Goal: Task Accomplishment & Management: Manage account settings

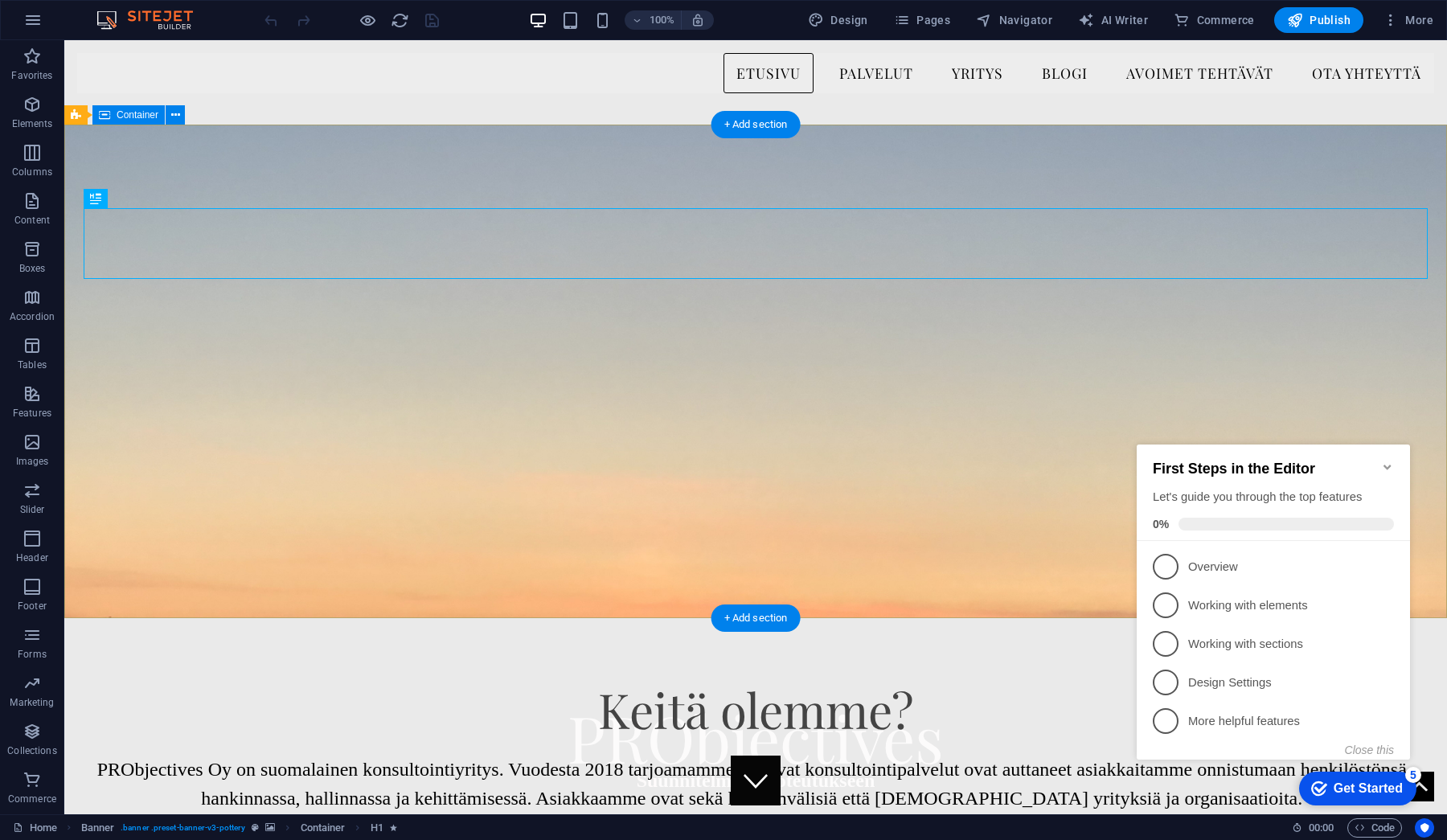
click at [1393, 464] on icon "Minimize checklist" at bounding box center [1389, 467] width 13 height 13
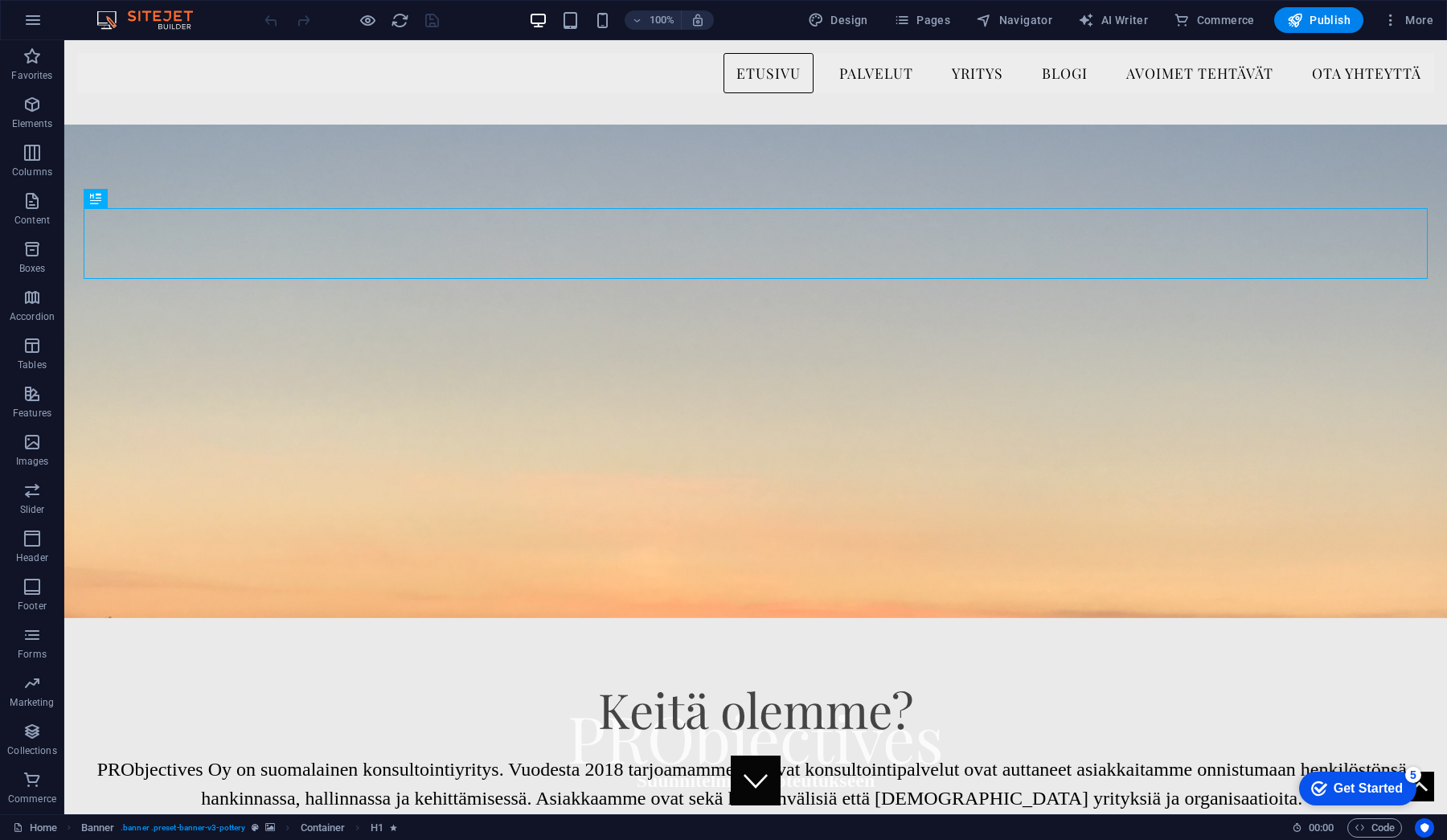
click at [1399, 34] on div "100% Design Pages Navigator AI Writer Commerce Publish More" at bounding box center [724, 20] width 1446 height 39
click at [1398, 29] on button "More" at bounding box center [1407, 20] width 63 height 25
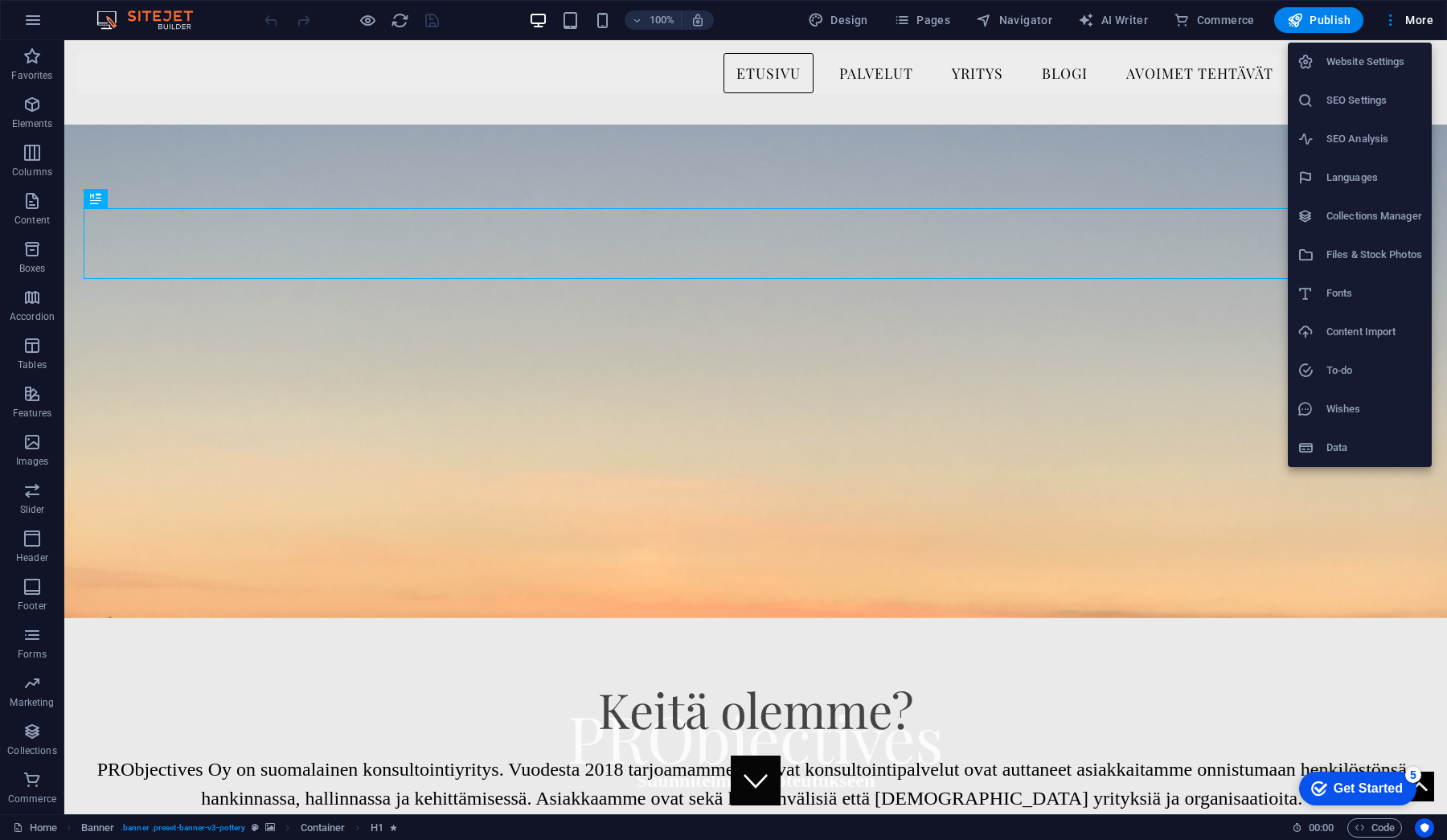
click at [1413, 58] on h6 "Website Settings" at bounding box center [1374, 61] width 95 height 19
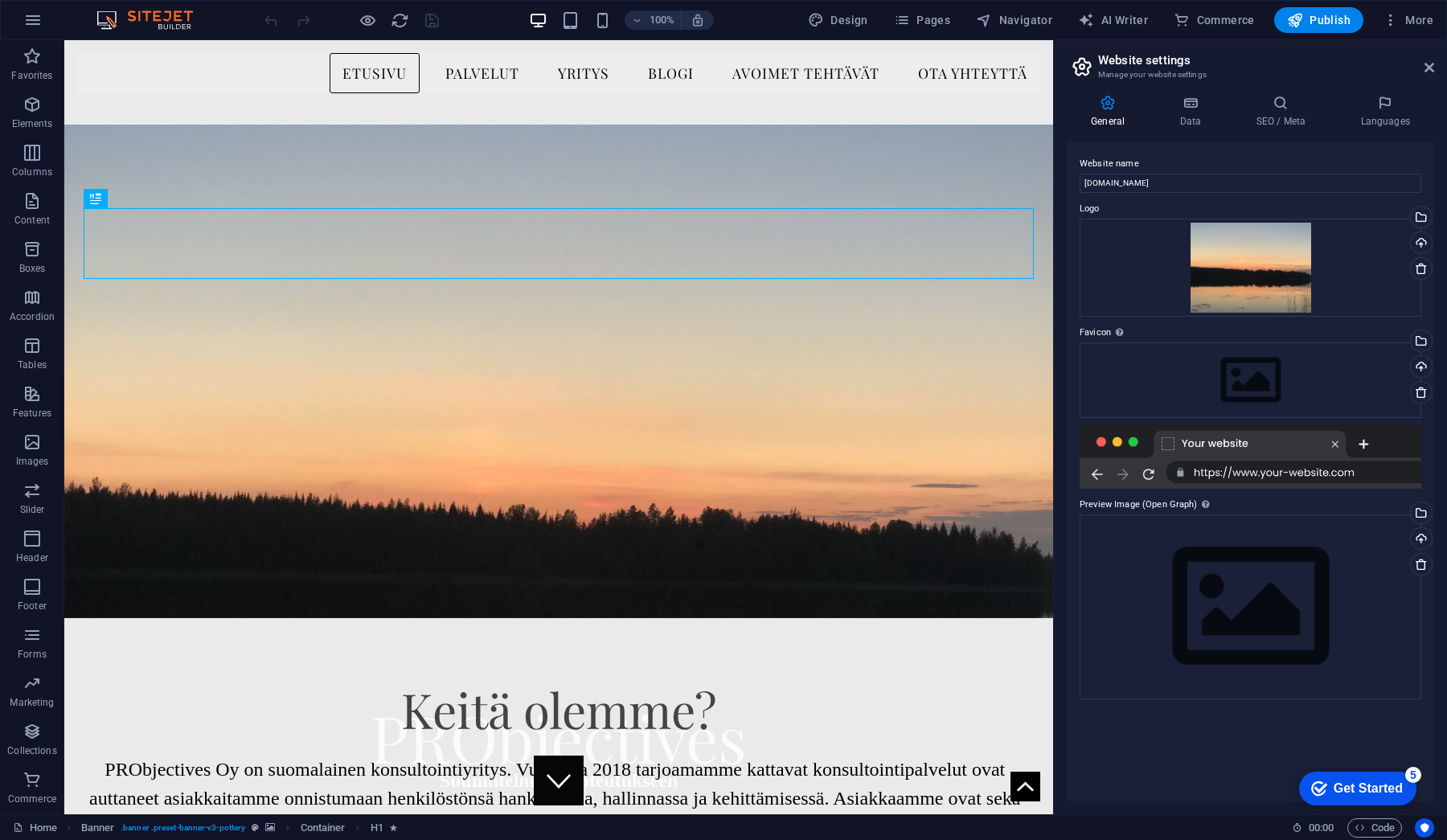
click at [1436, 64] on aside "Website settings Manage your website settings General Data SEO / Meta Languages…" at bounding box center [1251, 427] width 394 height 774
click at [1431, 68] on icon at bounding box center [1430, 68] width 9 height 13
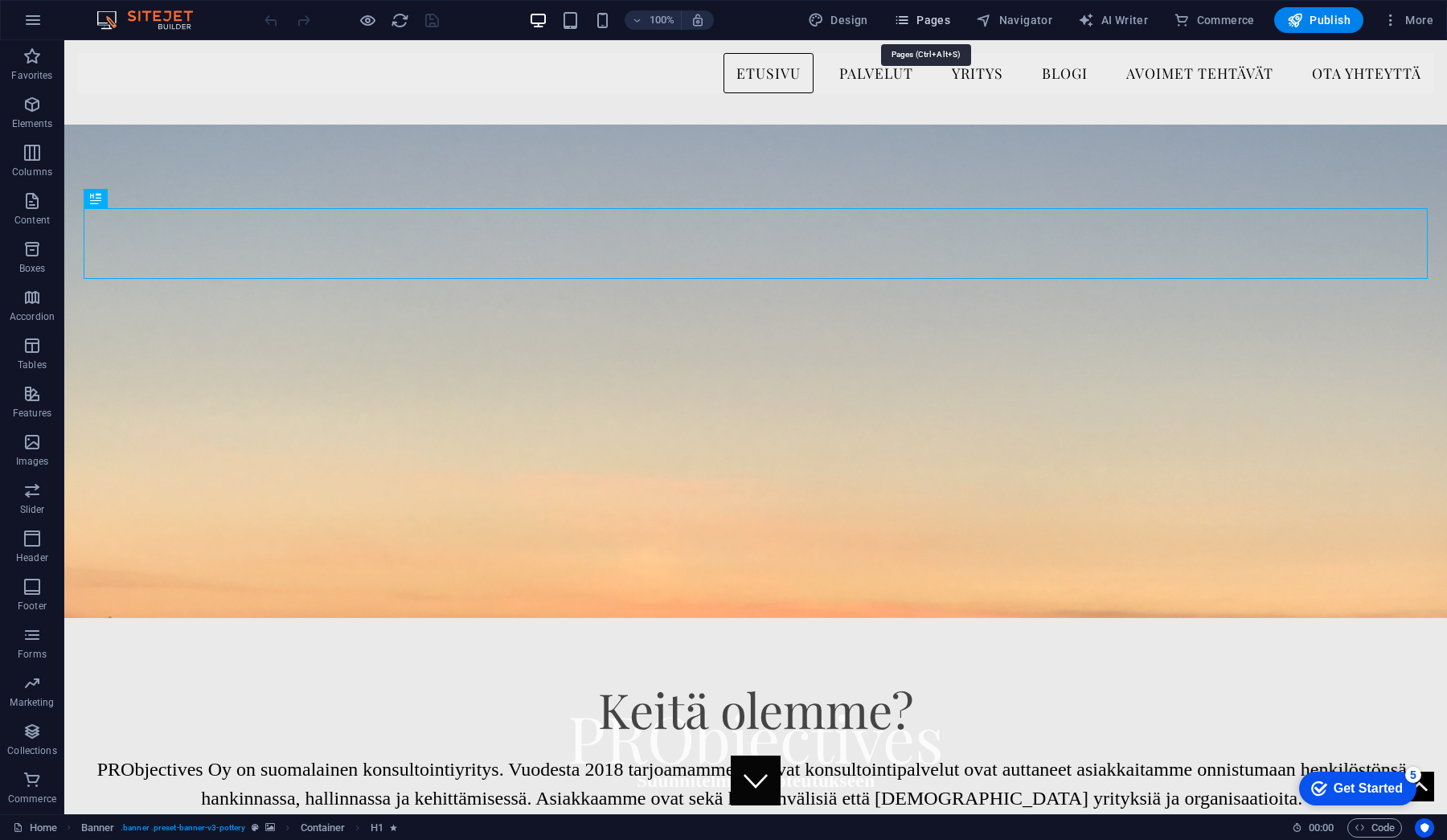
click at [916, 18] on span "Pages" at bounding box center [923, 20] width 57 height 16
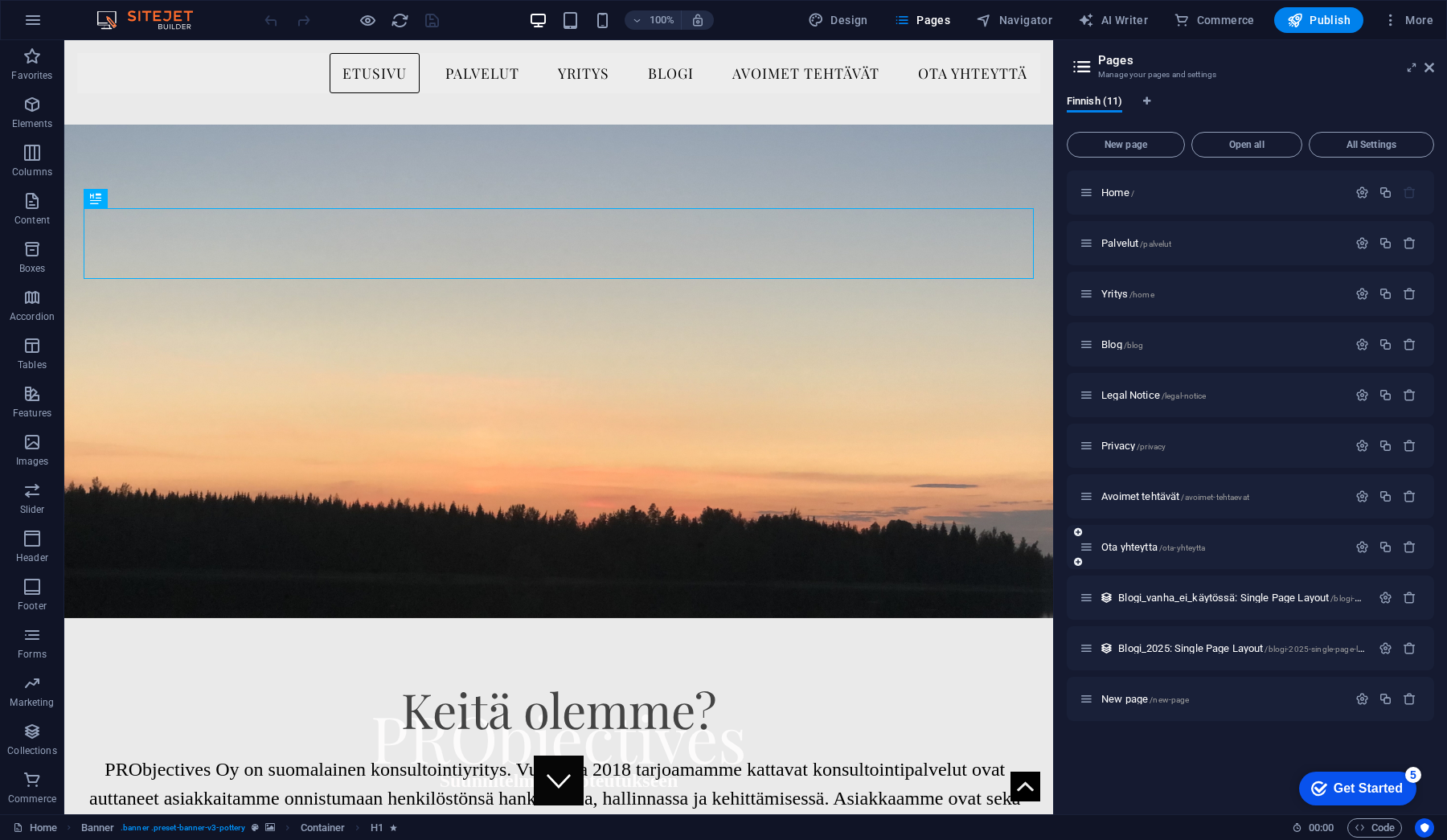
click at [1122, 537] on div "Ota yhteytta /ota-yhteytta" at bounding box center [1214, 547] width 268 height 19
click at [1123, 544] on span "Ota yhteytta /ota-yhteytta" at bounding box center [1154, 547] width 104 height 12
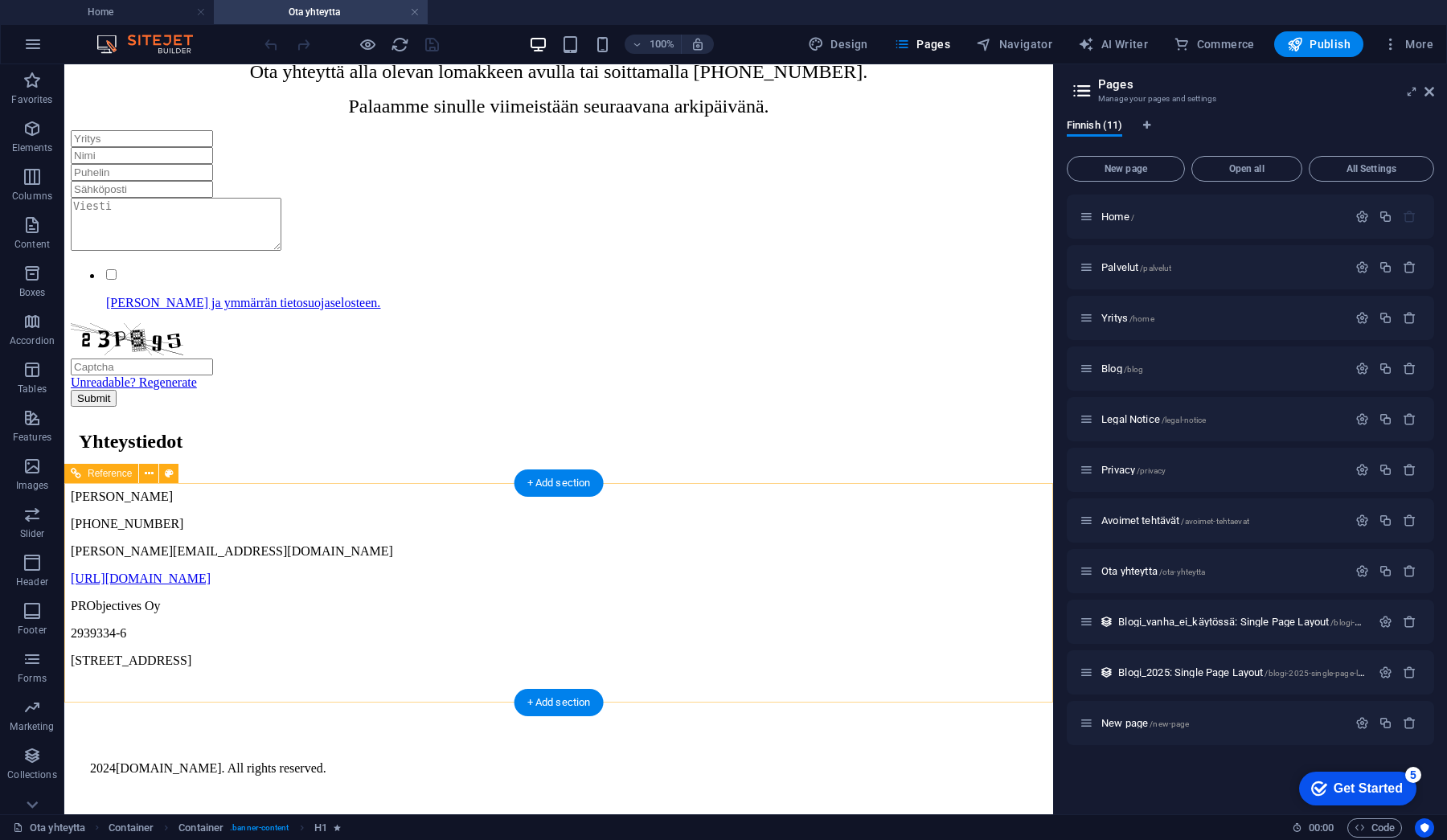
scroll to position [651, 0]
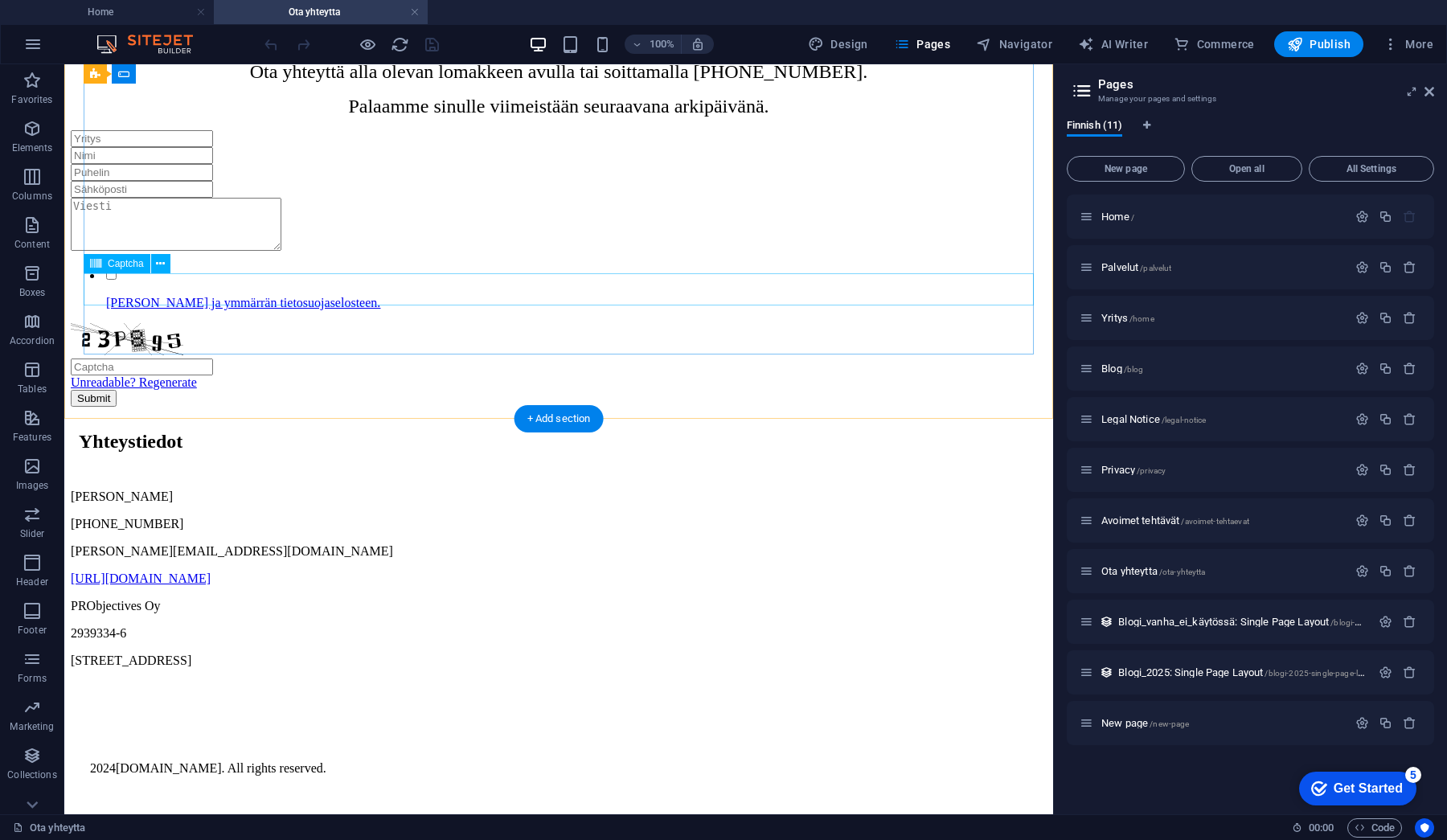
click at [178, 323] on div "Unreadable? Regenerate" at bounding box center [558, 356] width 976 height 67
click at [177, 315] on icon at bounding box center [175, 309] width 8 height 17
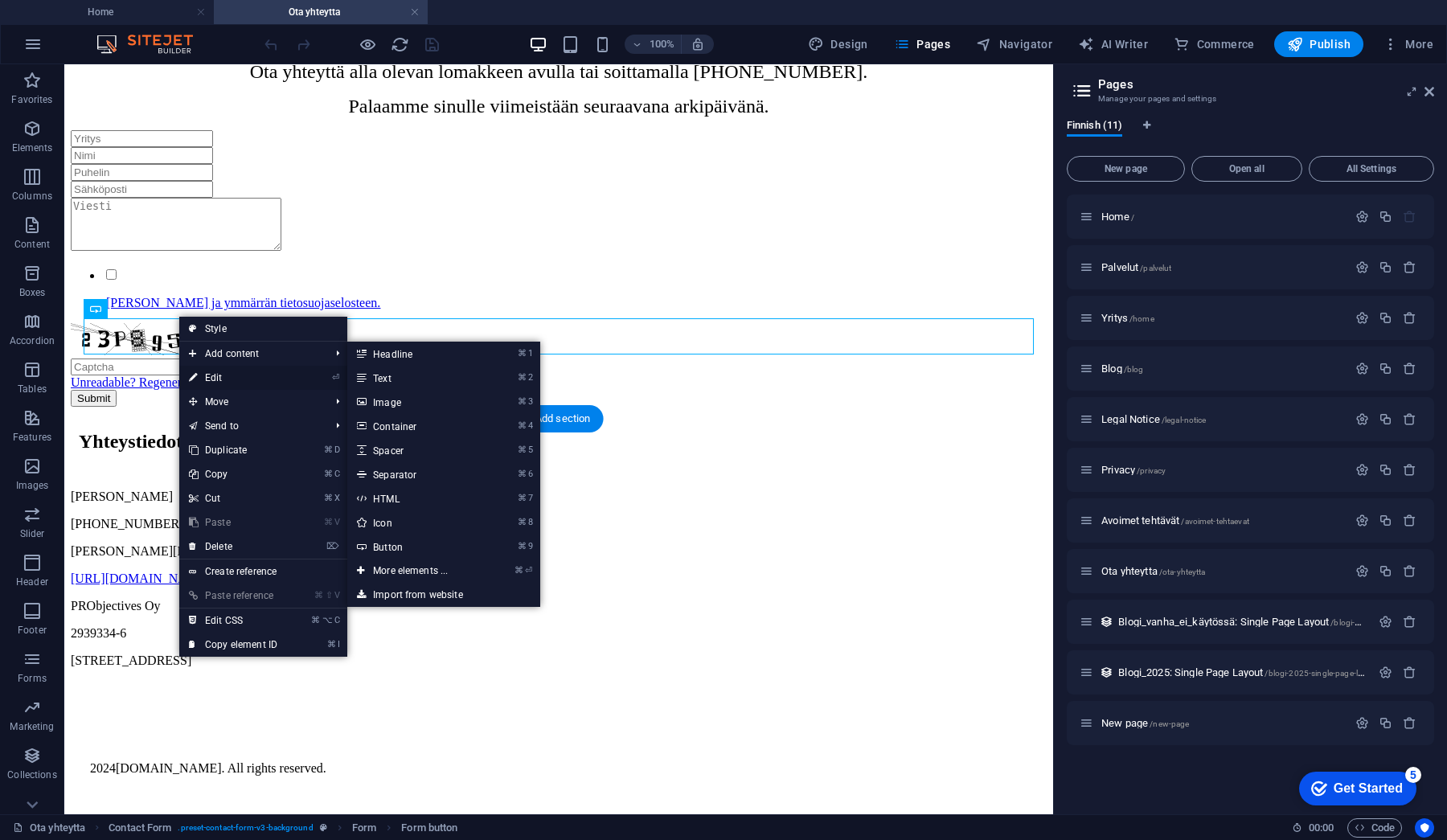
click at [218, 375] on link "⏎ Edit" at bounding box center [233, 378] width 108 height 25
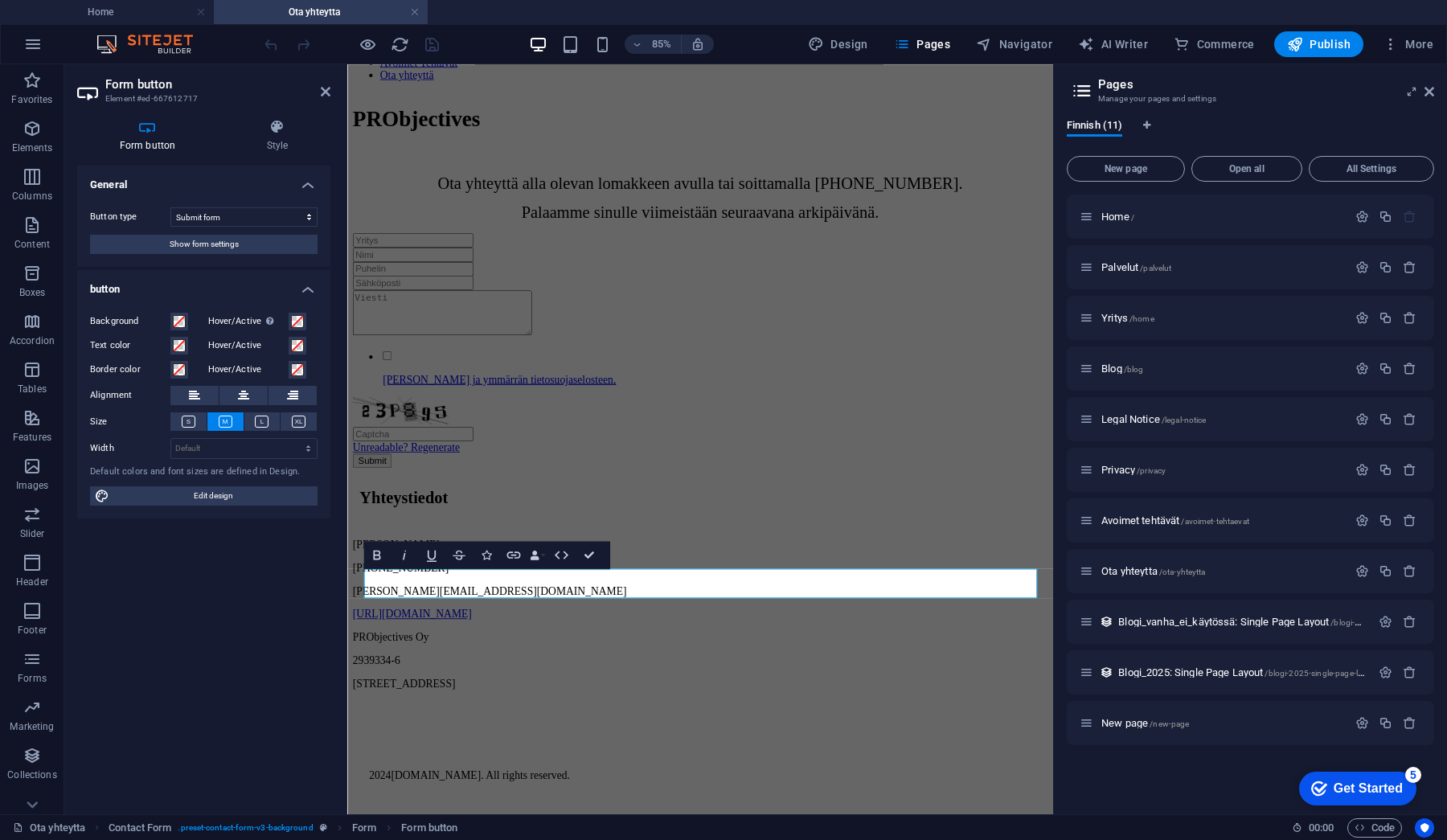
scroll to position [312, 0]
click at [179, 241] on span "Show form settings" at bounding box center [204, 244] width 69 height 19
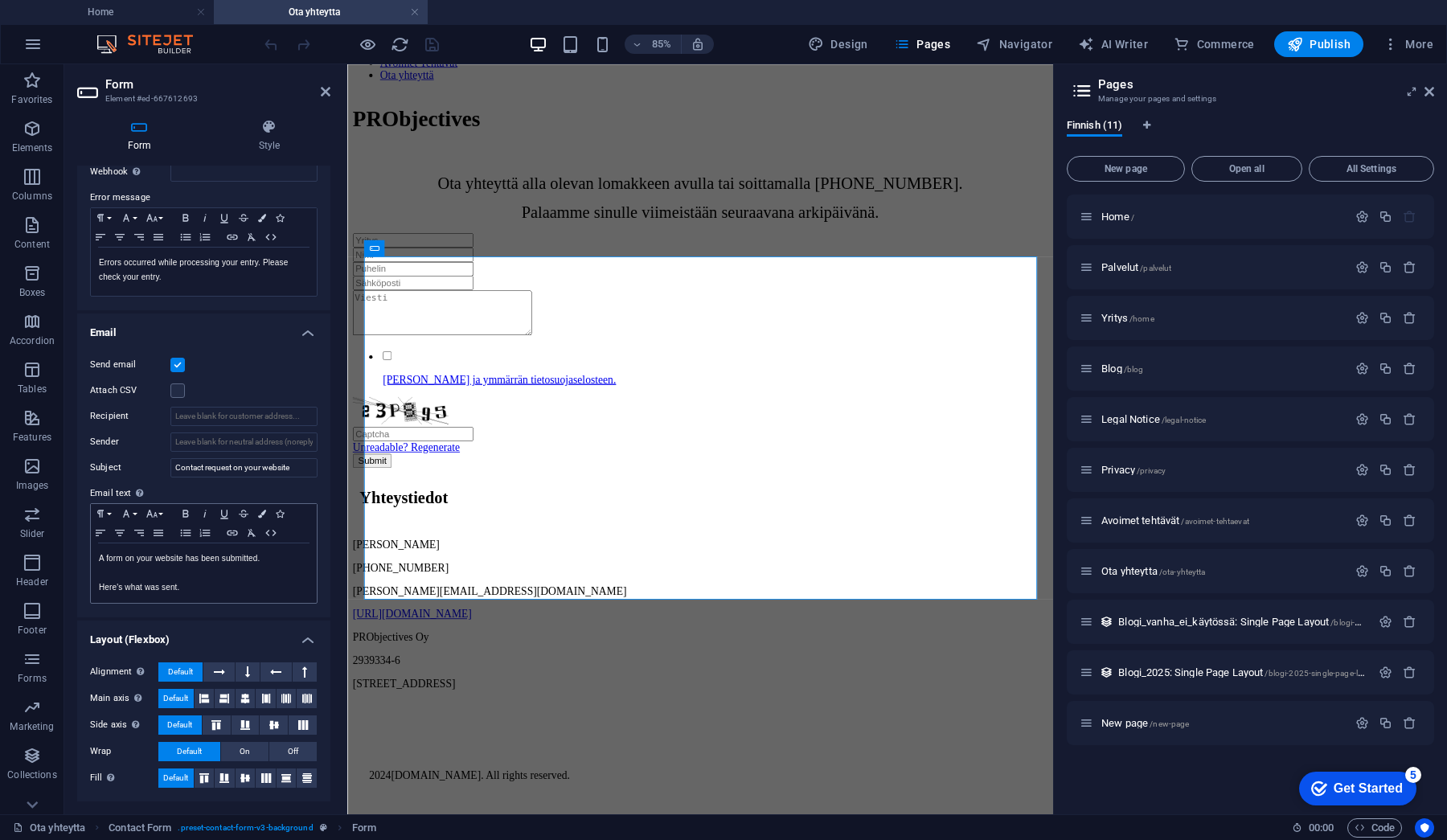
scroll to position [263, 0]
drag, startPoint x: 219, startPoint y: 594, endPoint x: 223, endPoint y: 631, distance: 37.2
click at [223, 631] on ul "General Title Define a name for the form. General form Messages Success message…" at bounding box center [204, 353] width 254 height 899
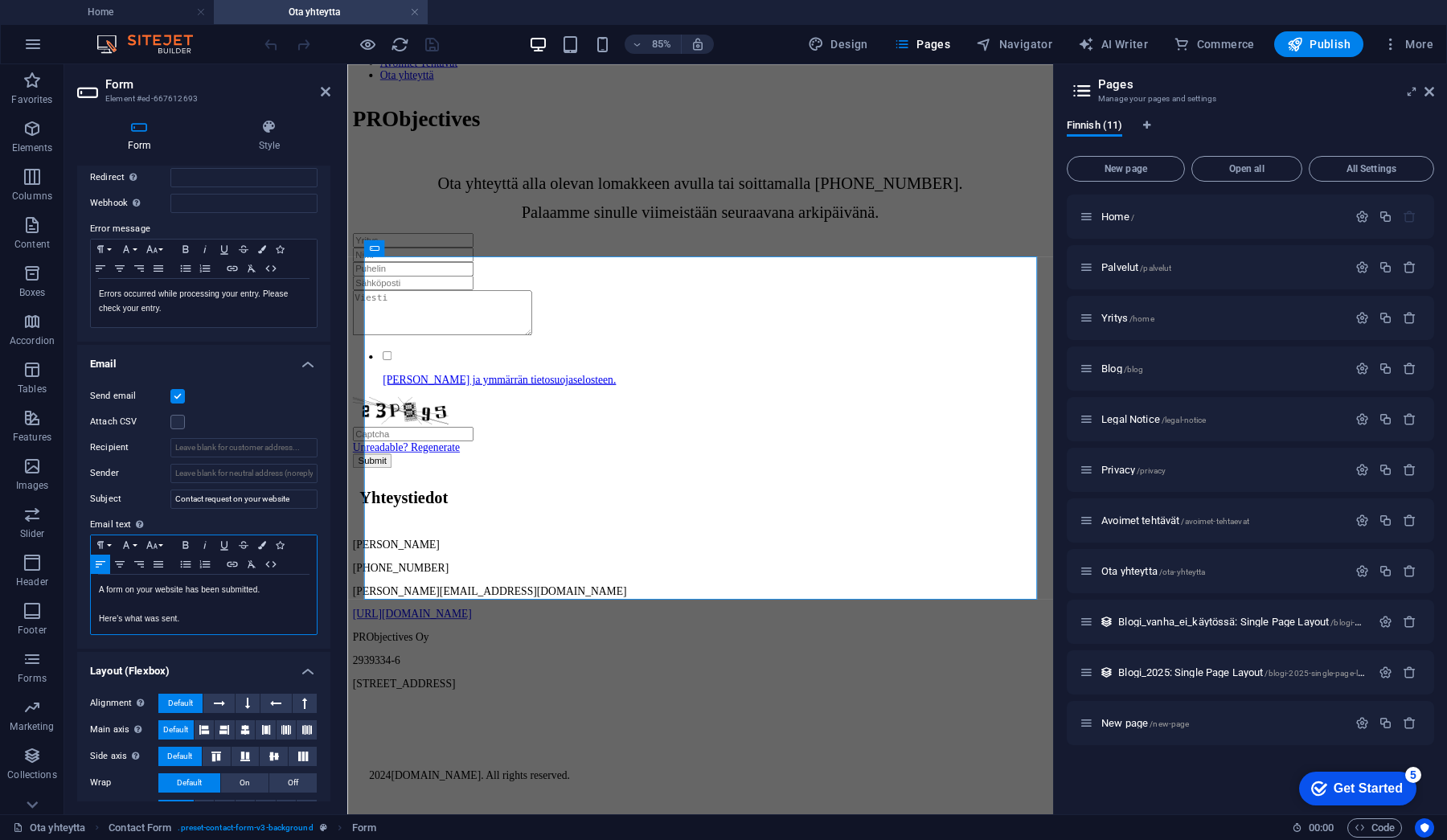
scroll to position [235, 0]
drag, startPoint x: 236, startPoint y: 476, endPoint x: 246, endPoint y: 465, distance: 14.9
click at [258, 465] on input "Sender" at bounding box center [244, 470] width 147 height 19
type input "noreply"
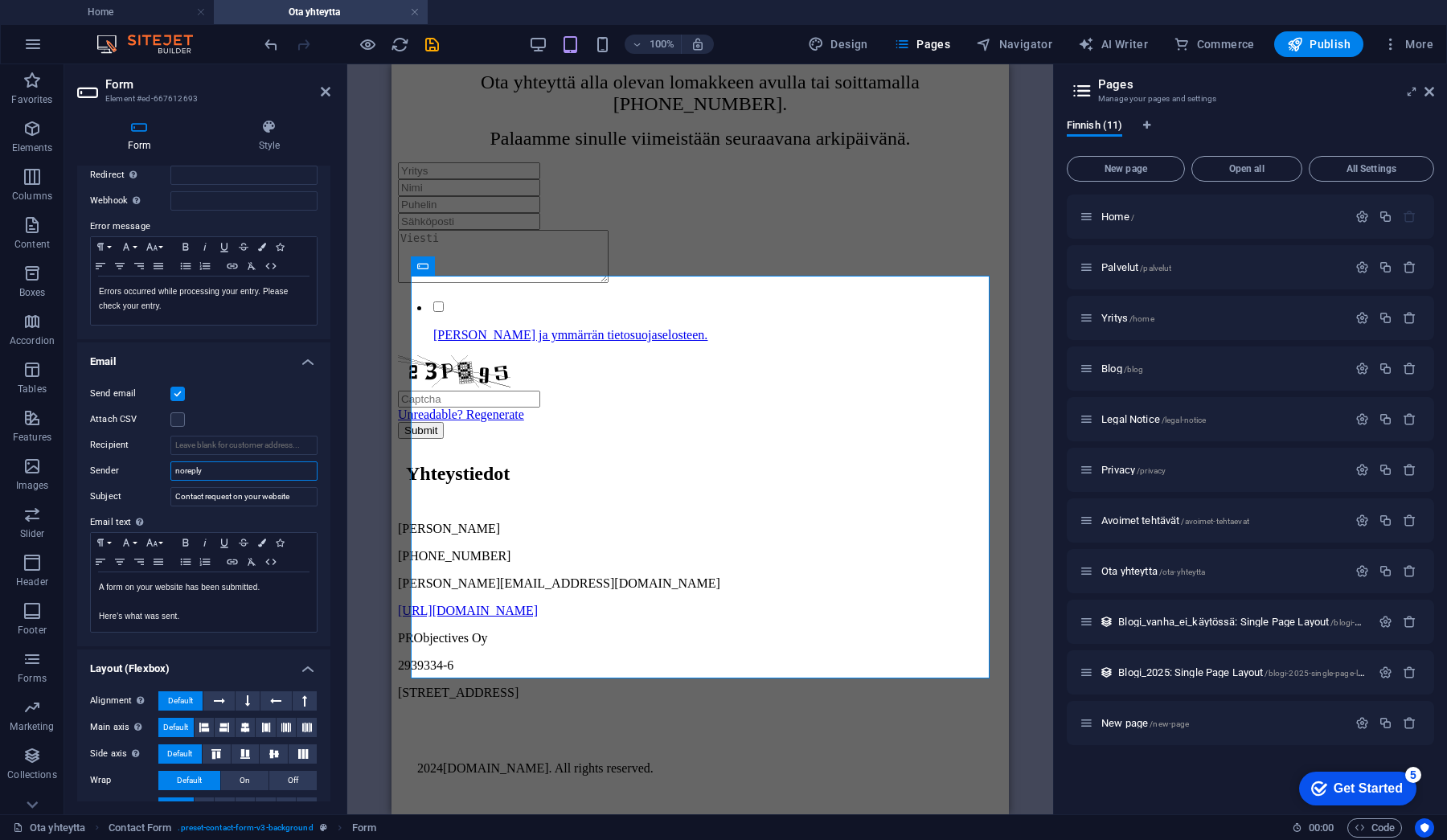
click at [229, 468] on input "noreply" at bounding box center [244, 470] width 147 height 19
click at [158, 51] on img at bounding box center [153, 44] width 121 height 19
click at [160, 39] on img at bounding box center [153, 44] width 121 height 19
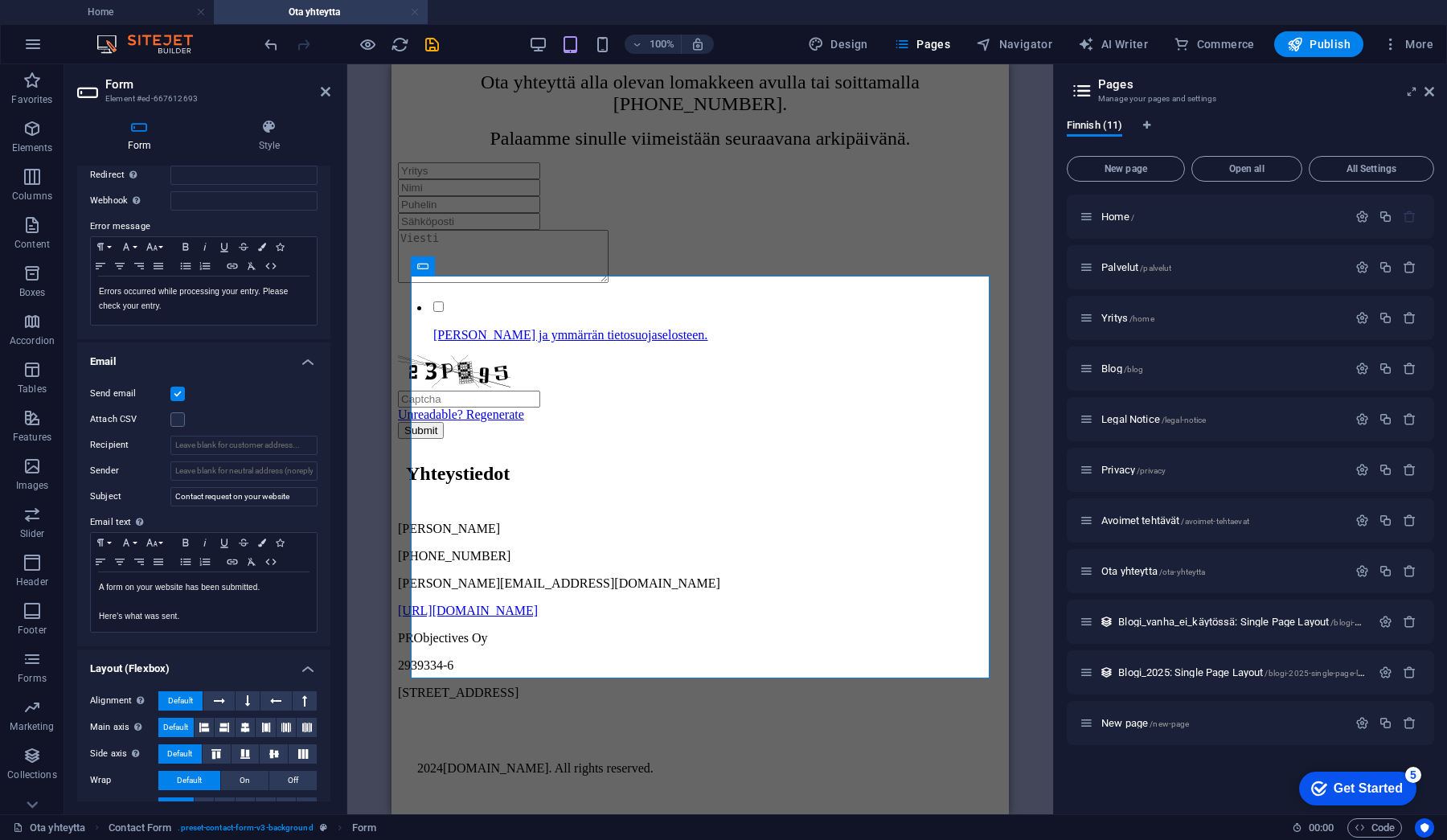
click at [411, 13] on link at bounding box center [415, 12] width 9 height 15
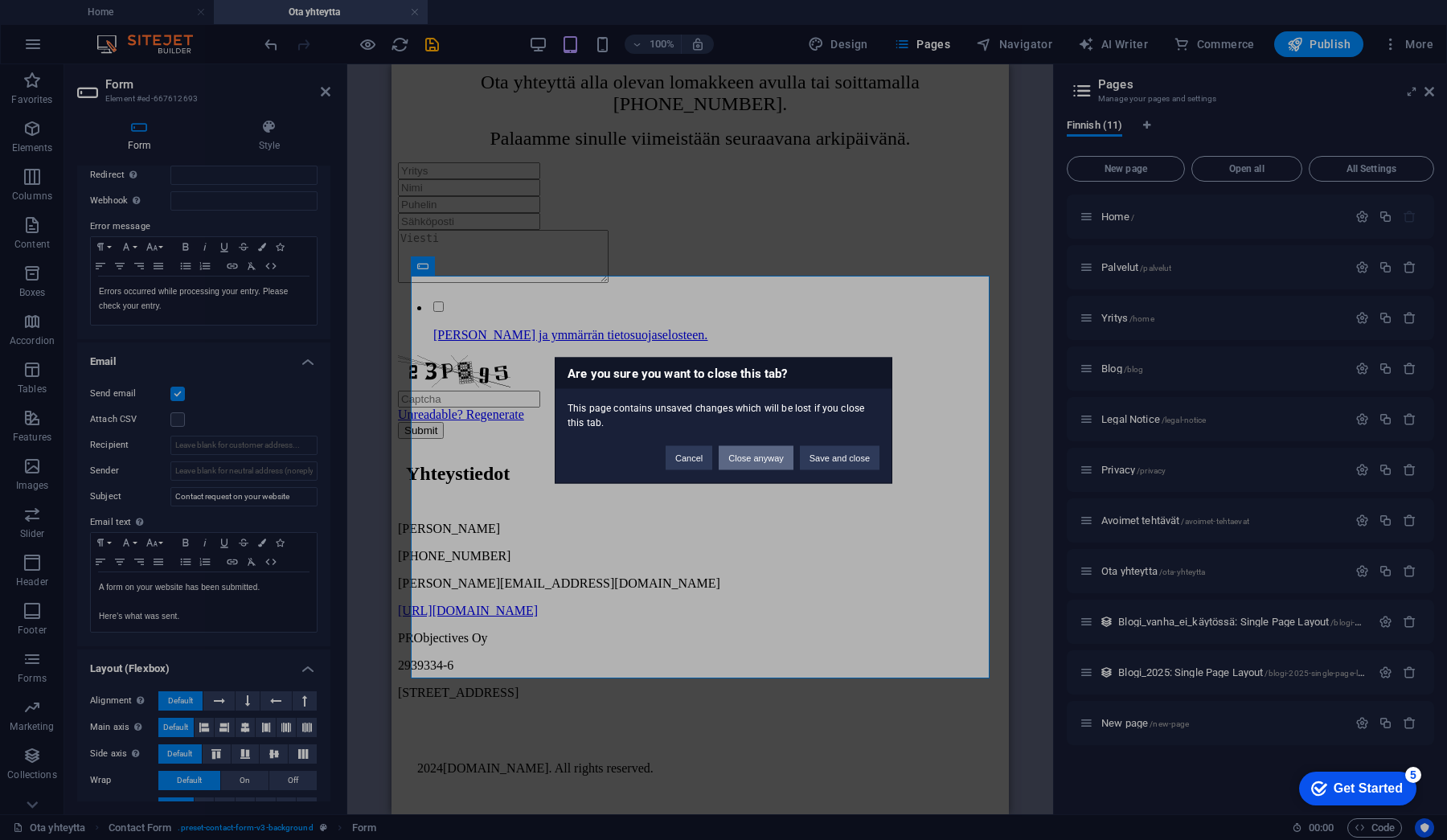
click at [776, 460] on button "Close anyway" at bounding box center [756, 457] width 74 height 25
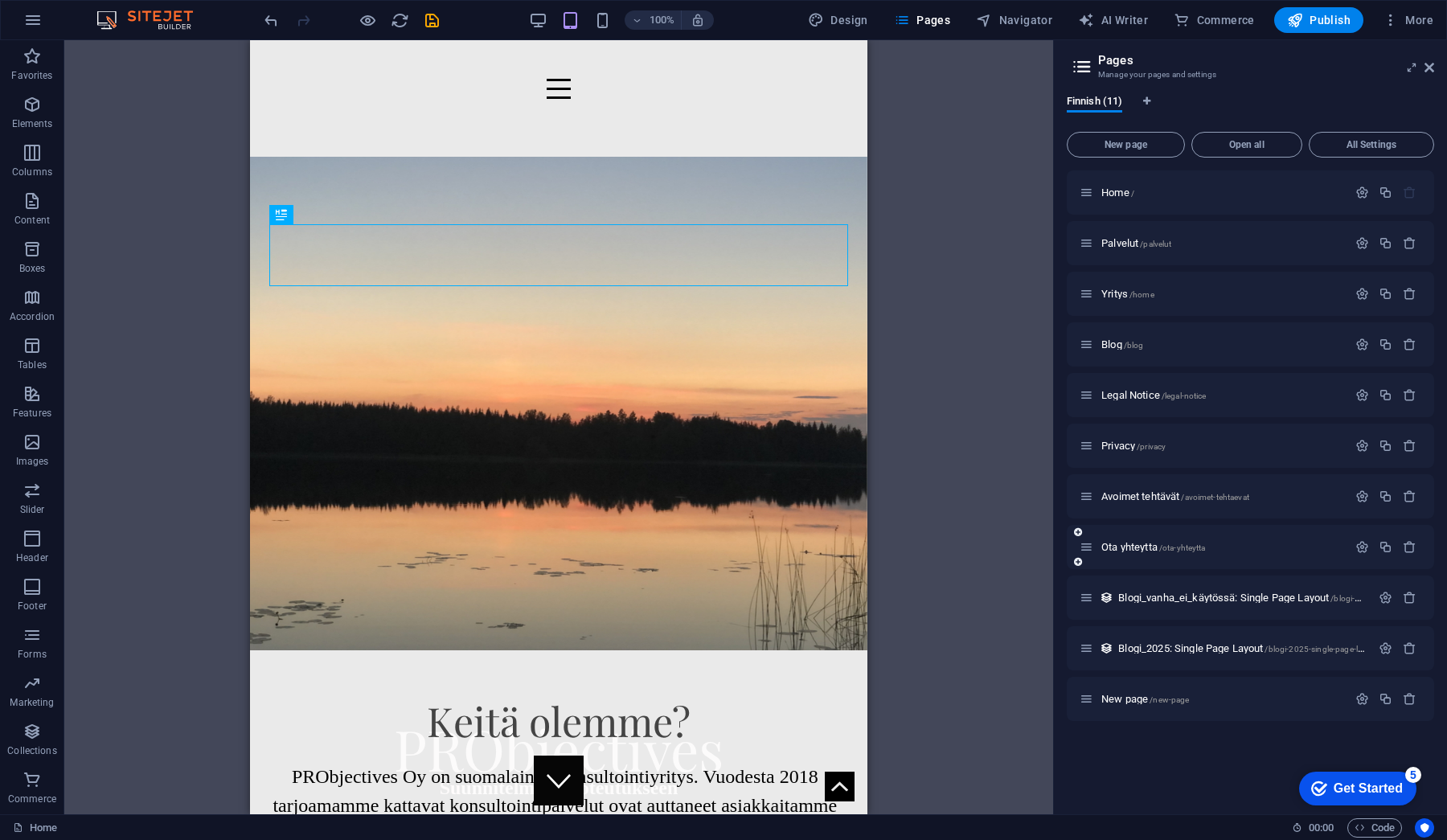
click at [1111, 541] on div "Ota yhteytta /ota-yhteytta" at bounding box center [1214, 547] width 268 height 19
click at [1114, 546] on span "Ota yhteytta /ota-yhteytta" at bounding box center [1154, 547] width 104 height 12
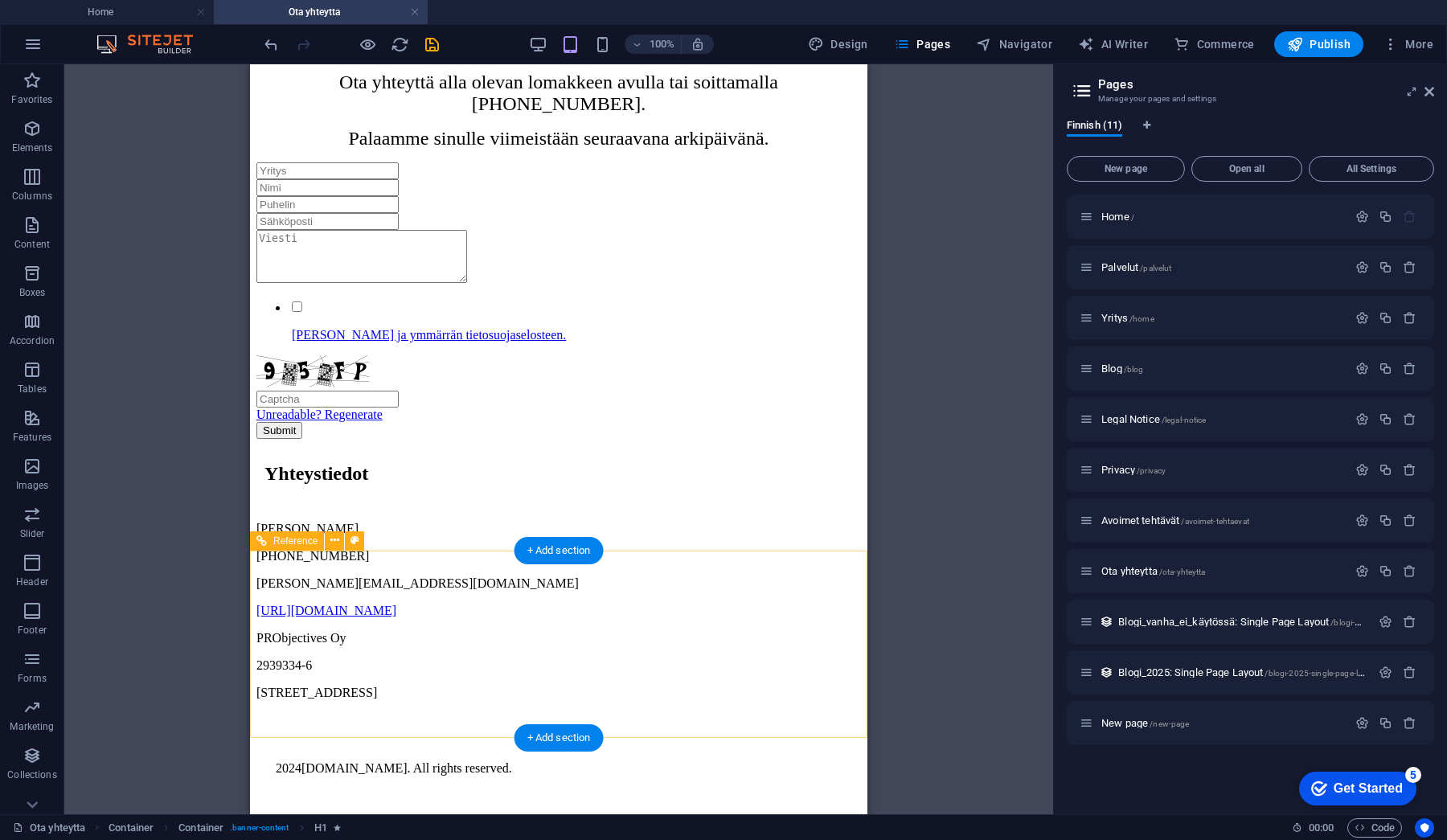
scroll to position [547, 0]
click at [1404, 46] on span "More" at bounding box center [1408, 43] width 51 height 16
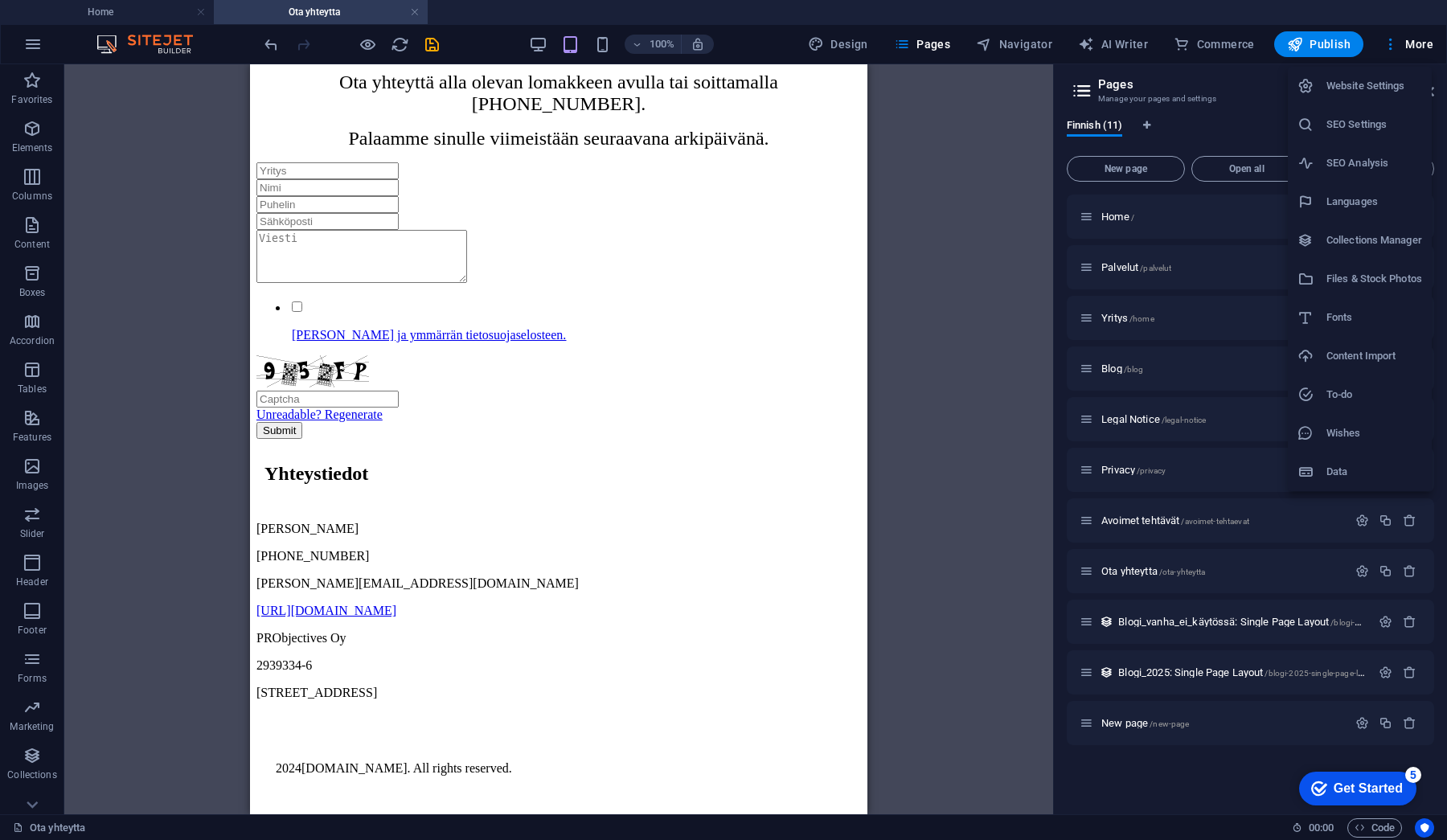
click at [1342, 466] on h6 "Data" at bounding box center [1374, 471] width 95 height 19
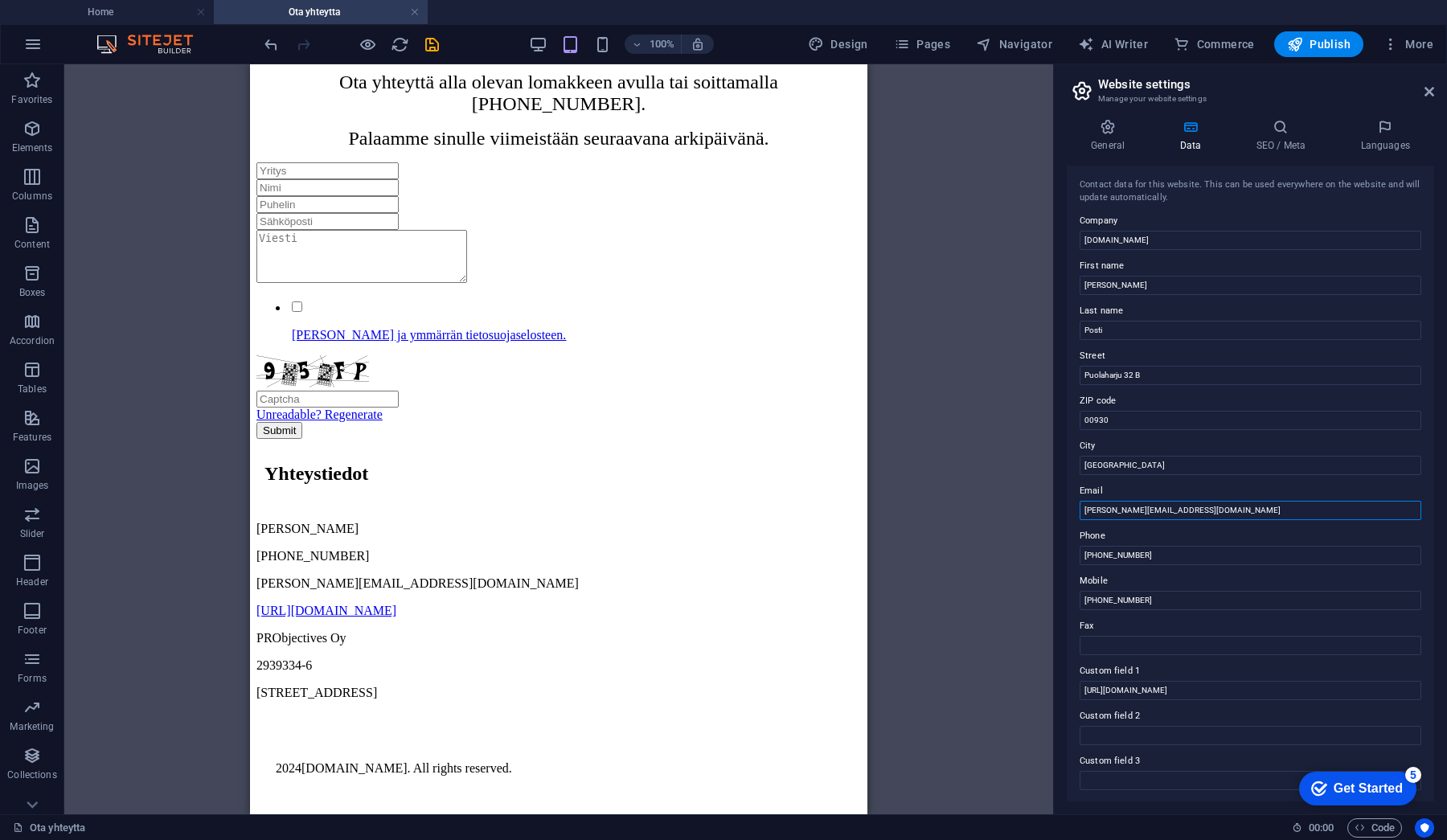
click at [1221, 513] on input "[PERSON_NAME][EMAIL_ADDRESS][DOMAIN_NAME]" at bounding box center [1251, 510] width 341 height 19
click at [1399, 41] on icon "button" at bounding box center [1390, 43] width 16 height 16
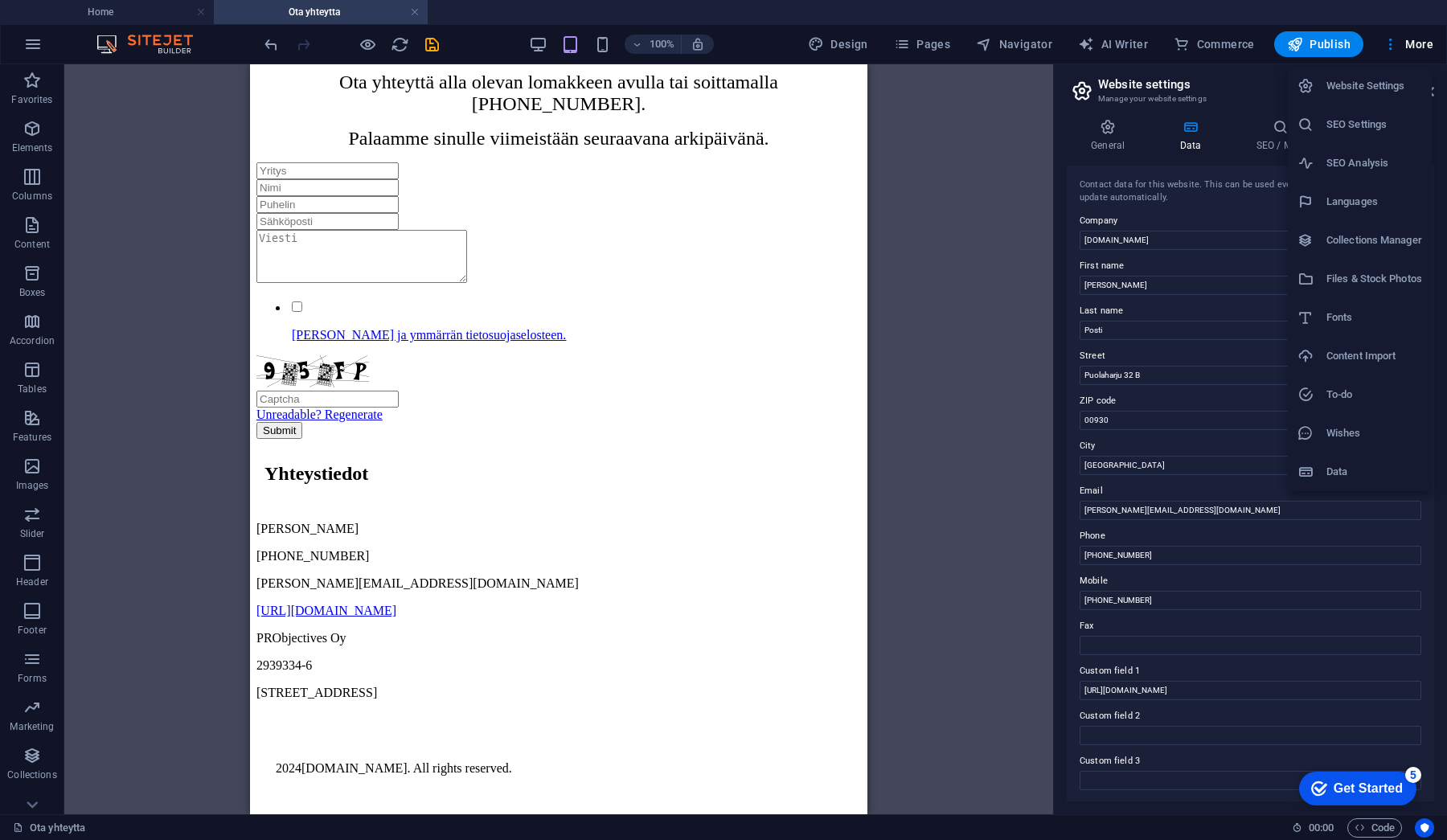
click at [1389, 86] on h6 "Website Settings" at bounding box center [1374, 86] width 95 height 19
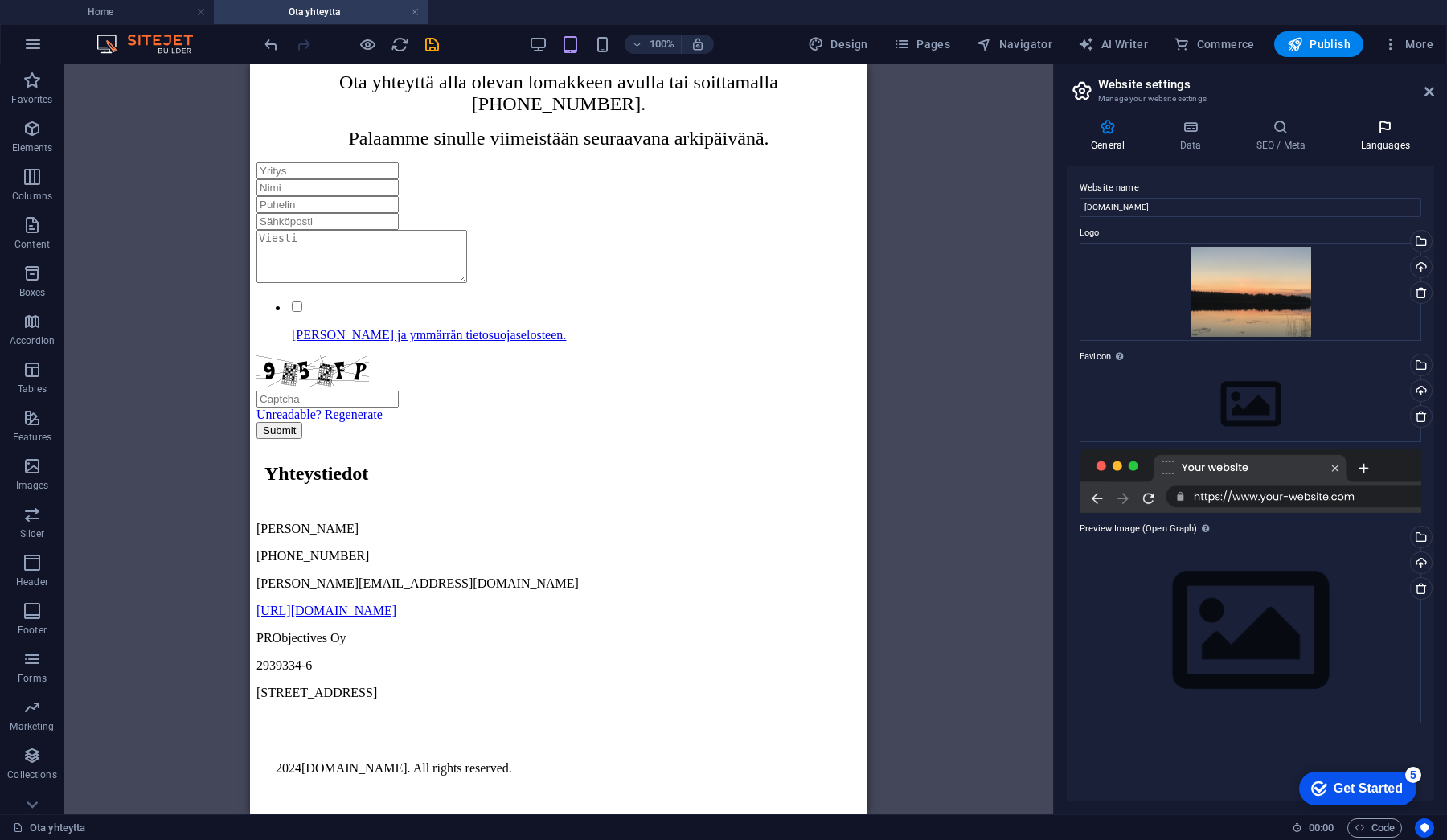
click at [1390, 122] on icon at bounding box center [1386, 126] width 98 height 16
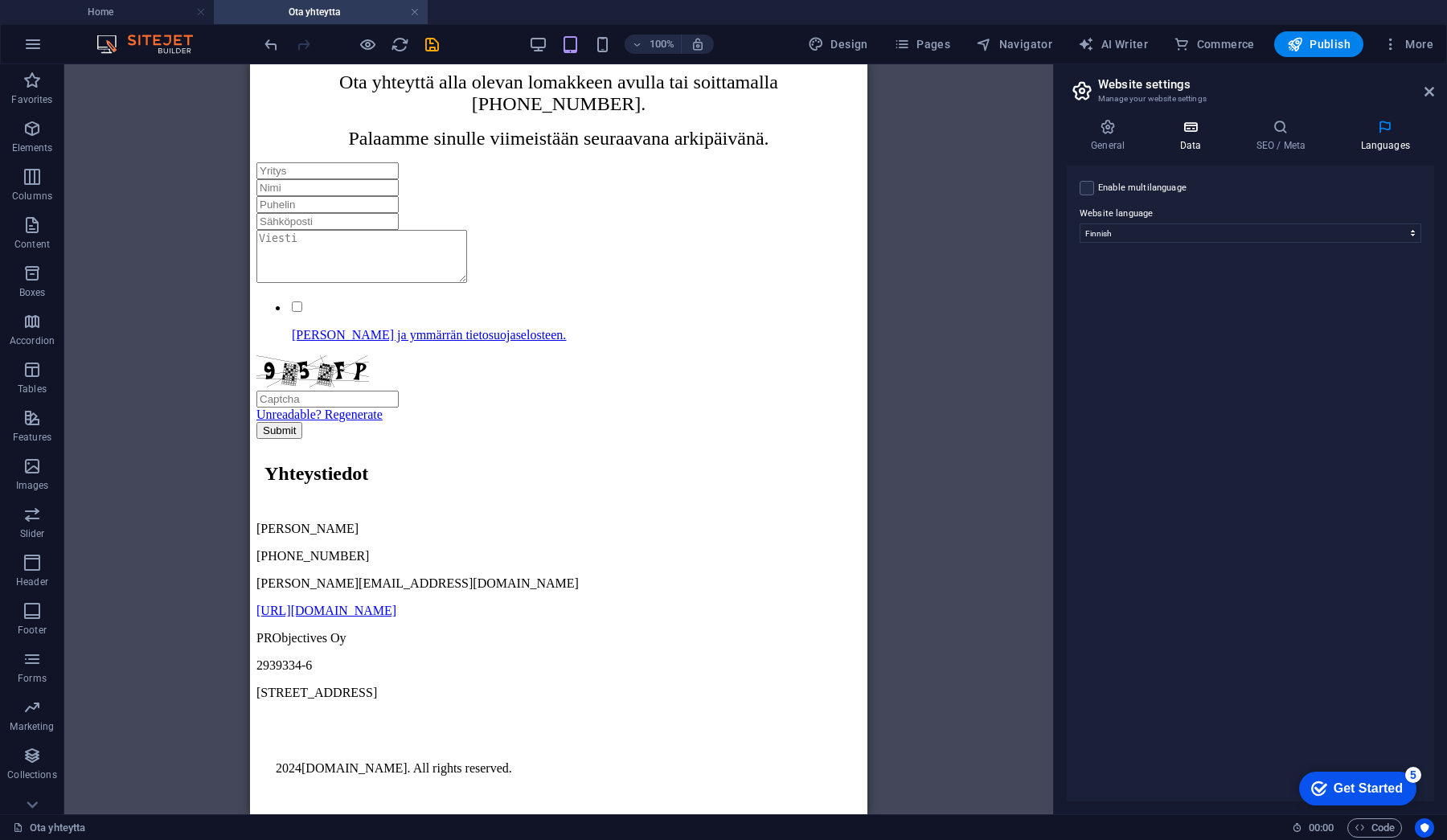
click at [1198, 134] on icon at bounding box center [1190, 126] width 70 height 16
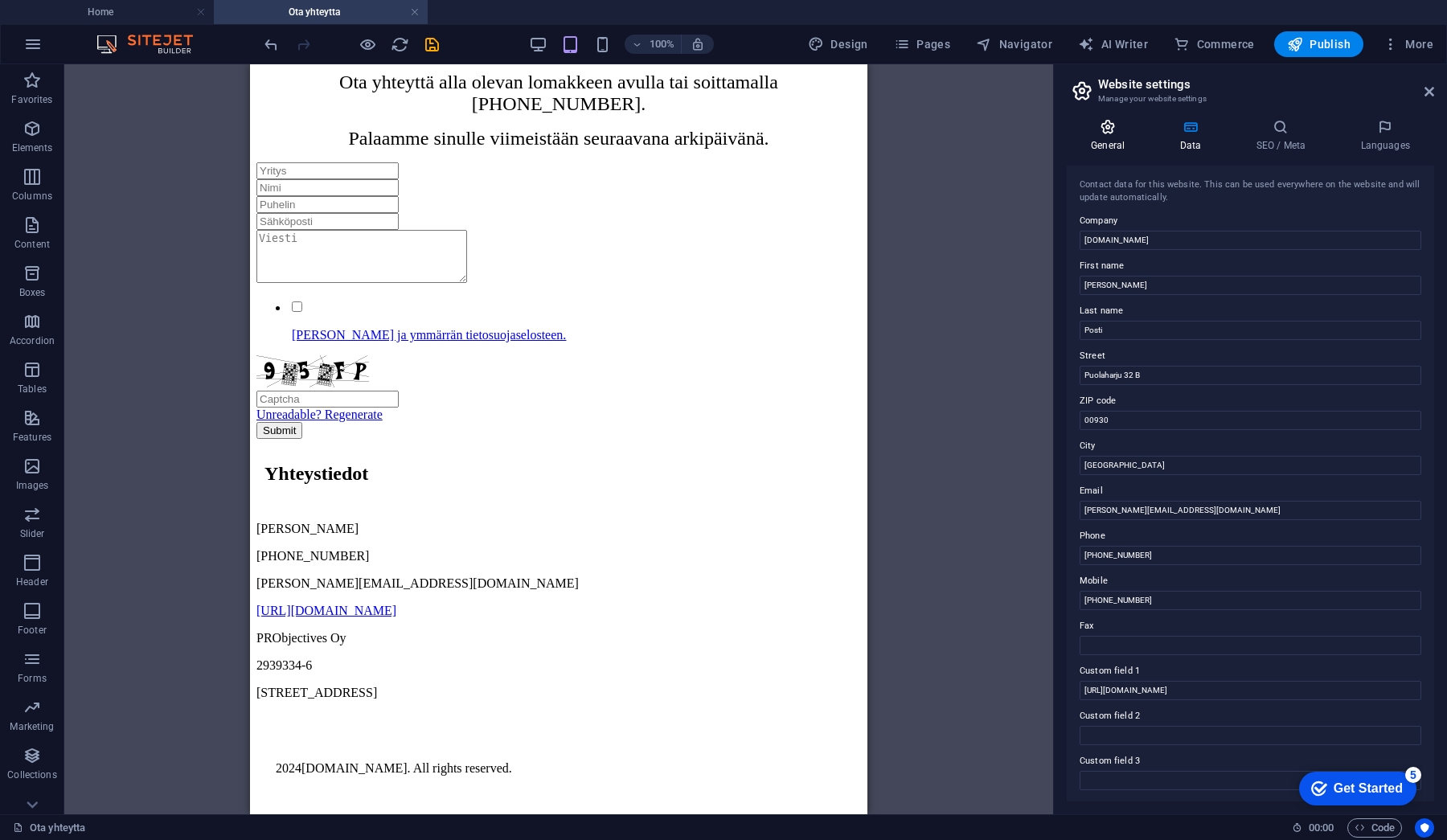
click at [1123, 137] on h4 "General" at bounding box center [1111, 136] width 89 height 34
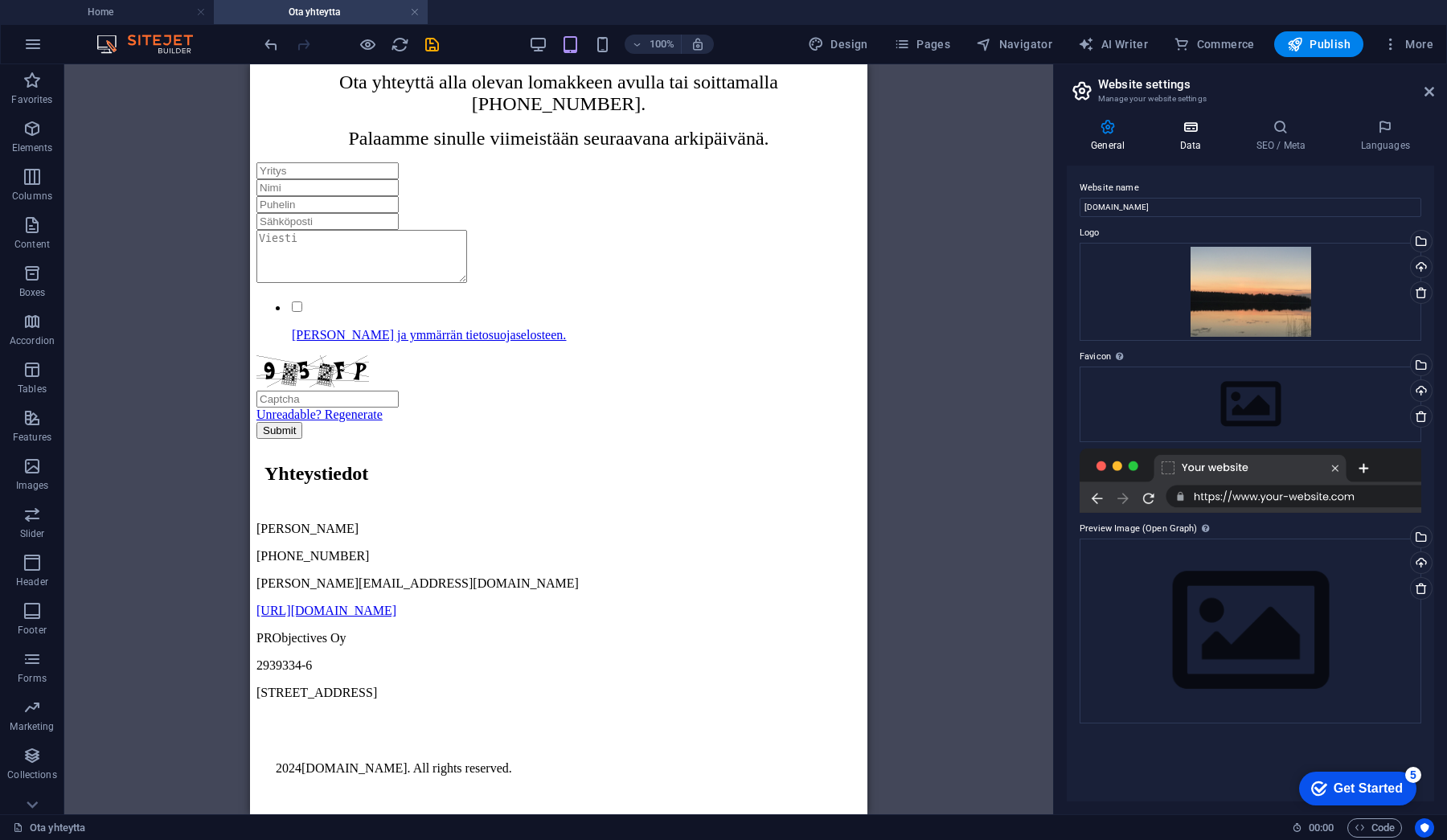
click at [1212, 144] on h4 "Data" at bounding box center [1193, 136] width 76 height 34
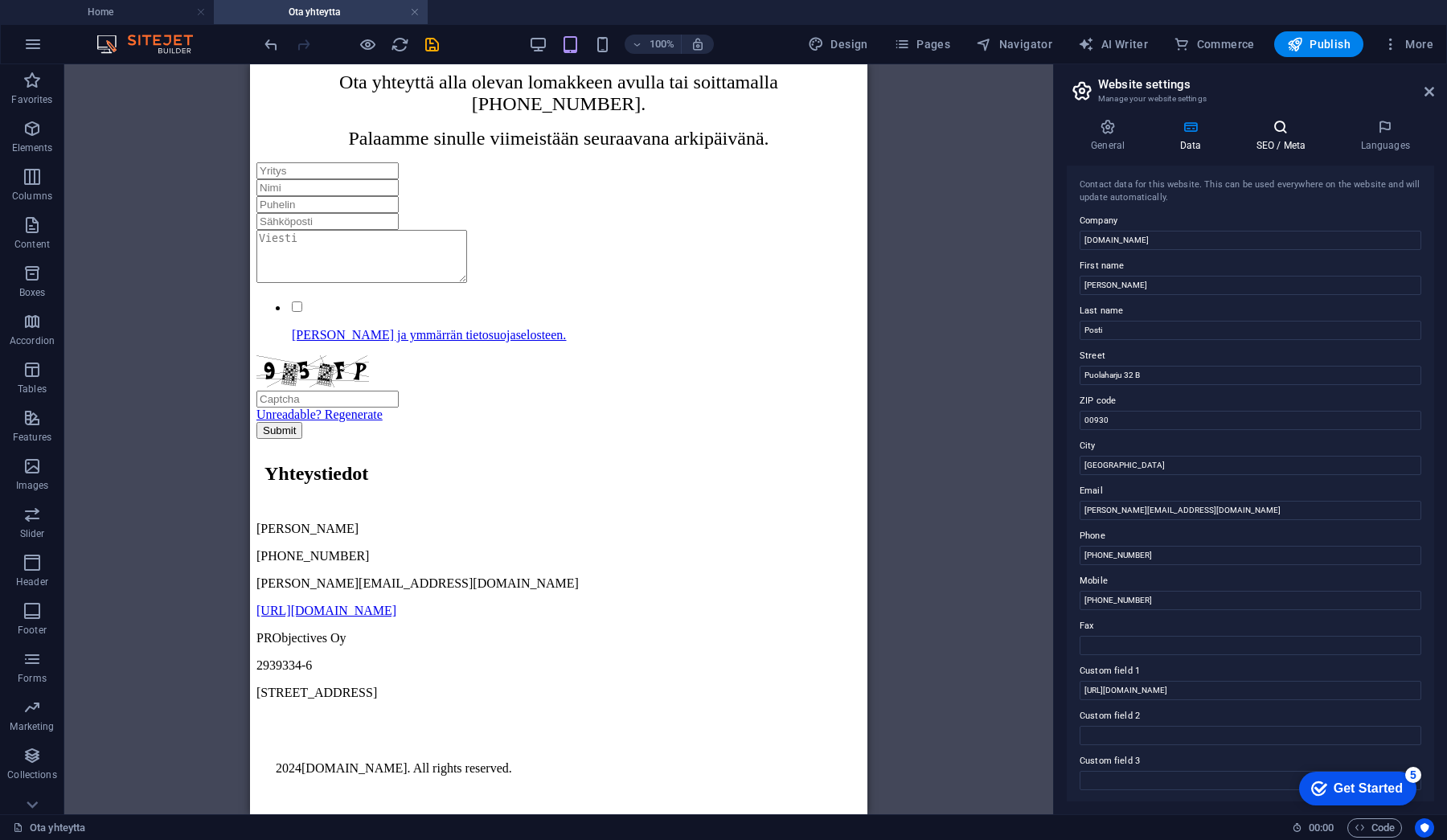
click at [1263, 139] on h4 "SEO / Meta" at bounding box center [1284, 136] width 105 height 34
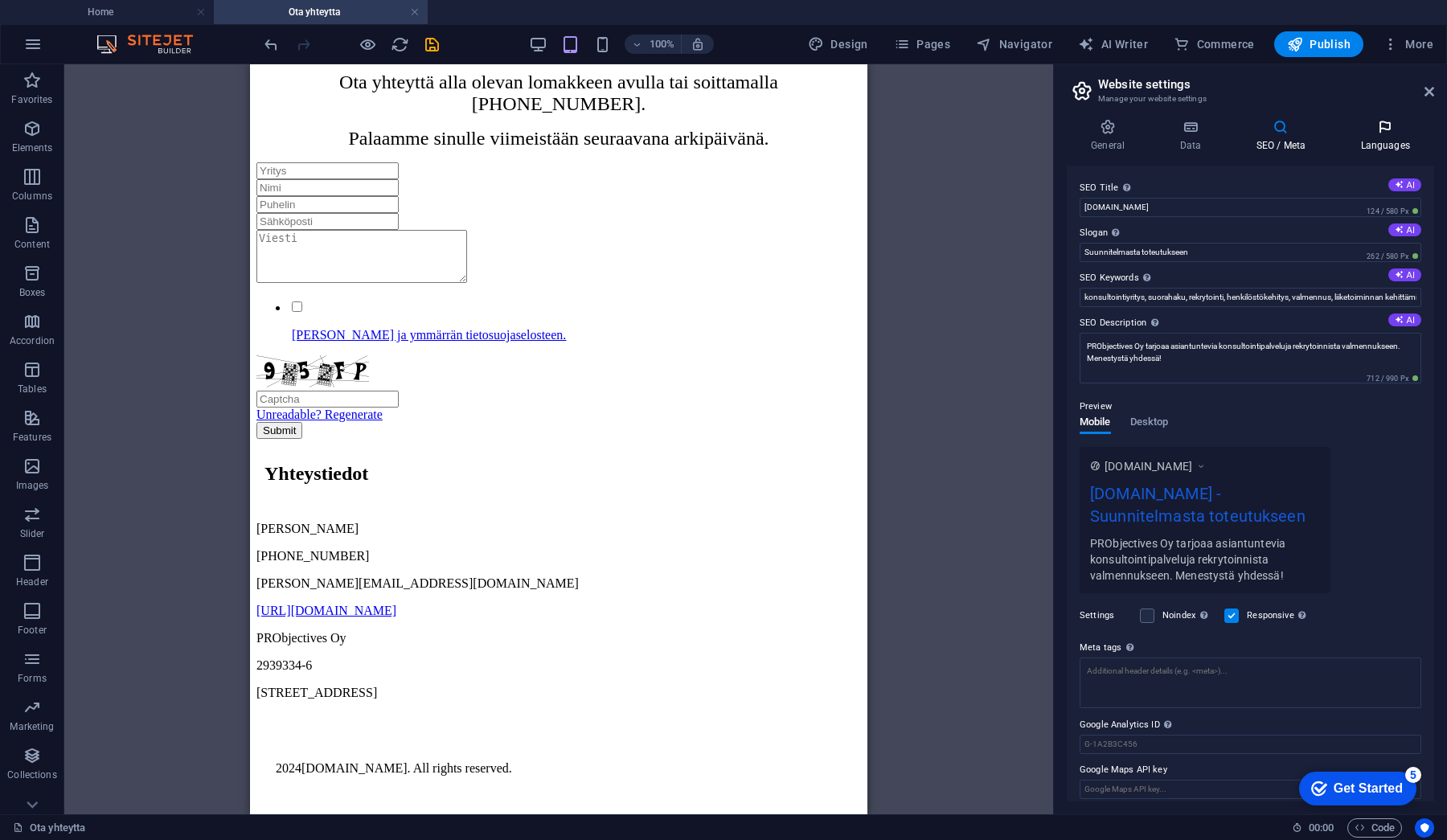
click at [1388, 144] on h4 "Languages" at bounding box center [1386, 136] width 98 height 34
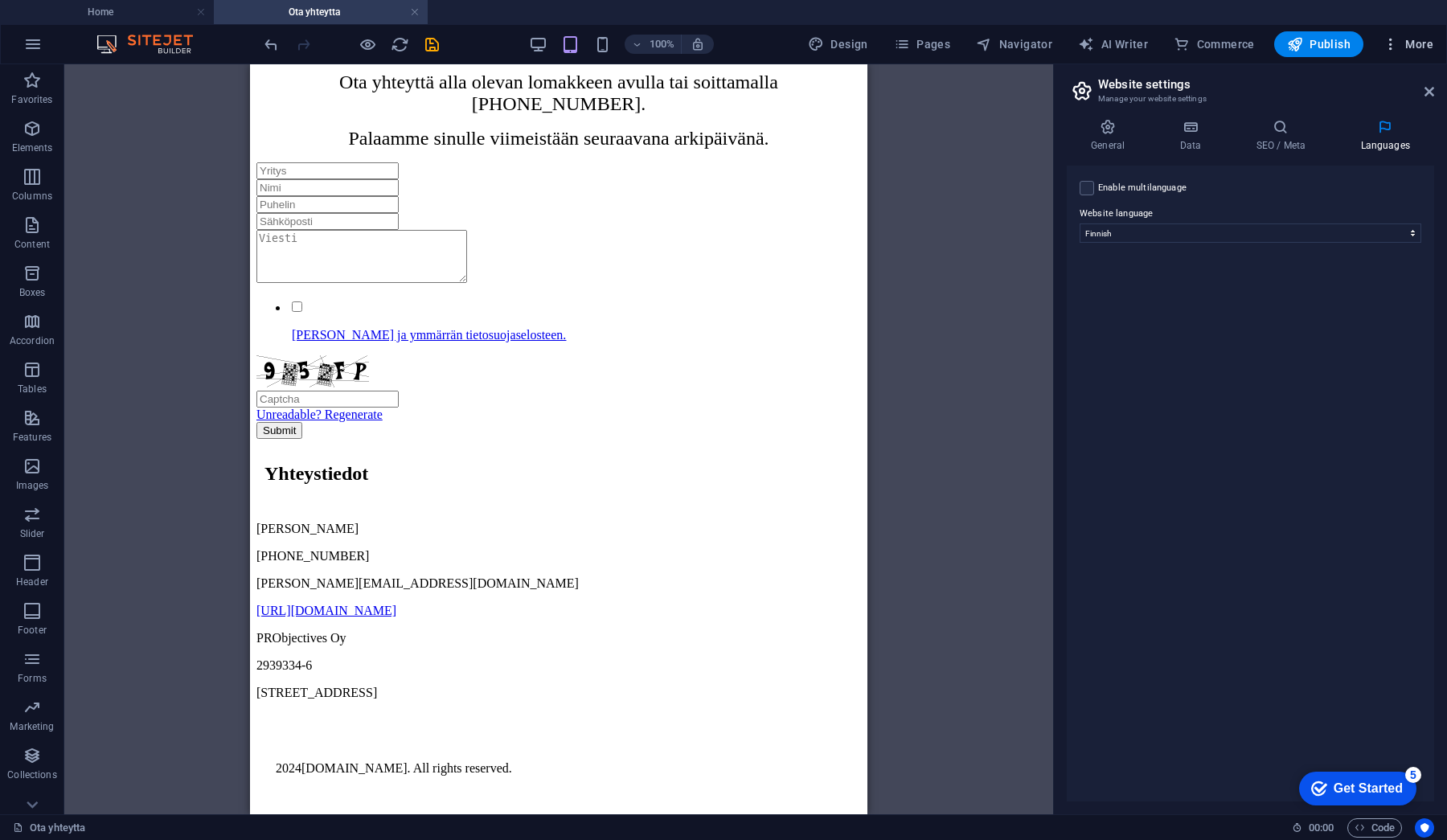
click at [1387, 46] on icon "button" at bounding box center [1390, 43] width 16 height 16
click at [1361, 90] on h6 "Website Settings" at bounding box center [1374, 86] width 95 height 19
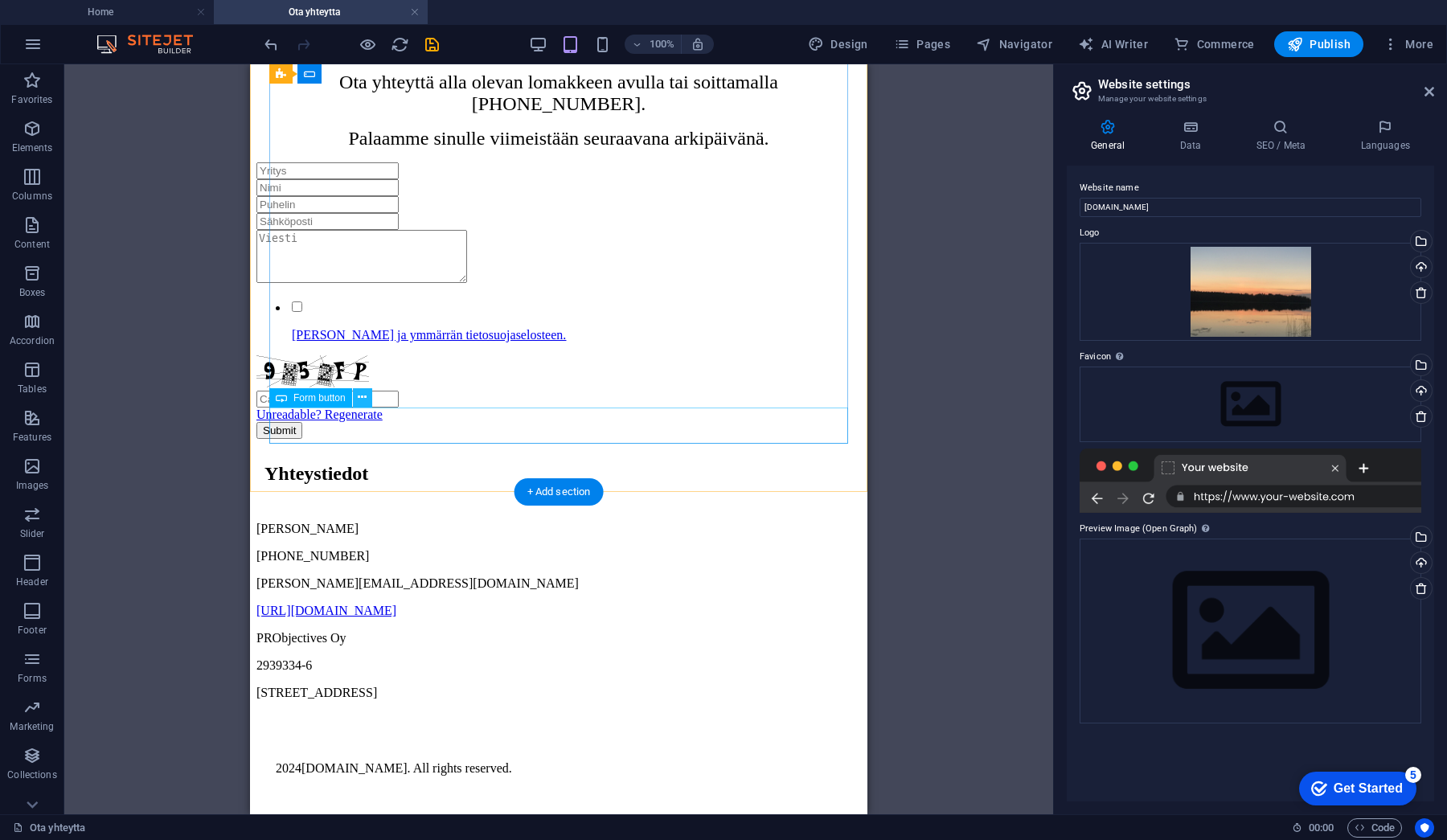
click at [361, 398] on icon at bounding box center [361, 398] width 8 height 17
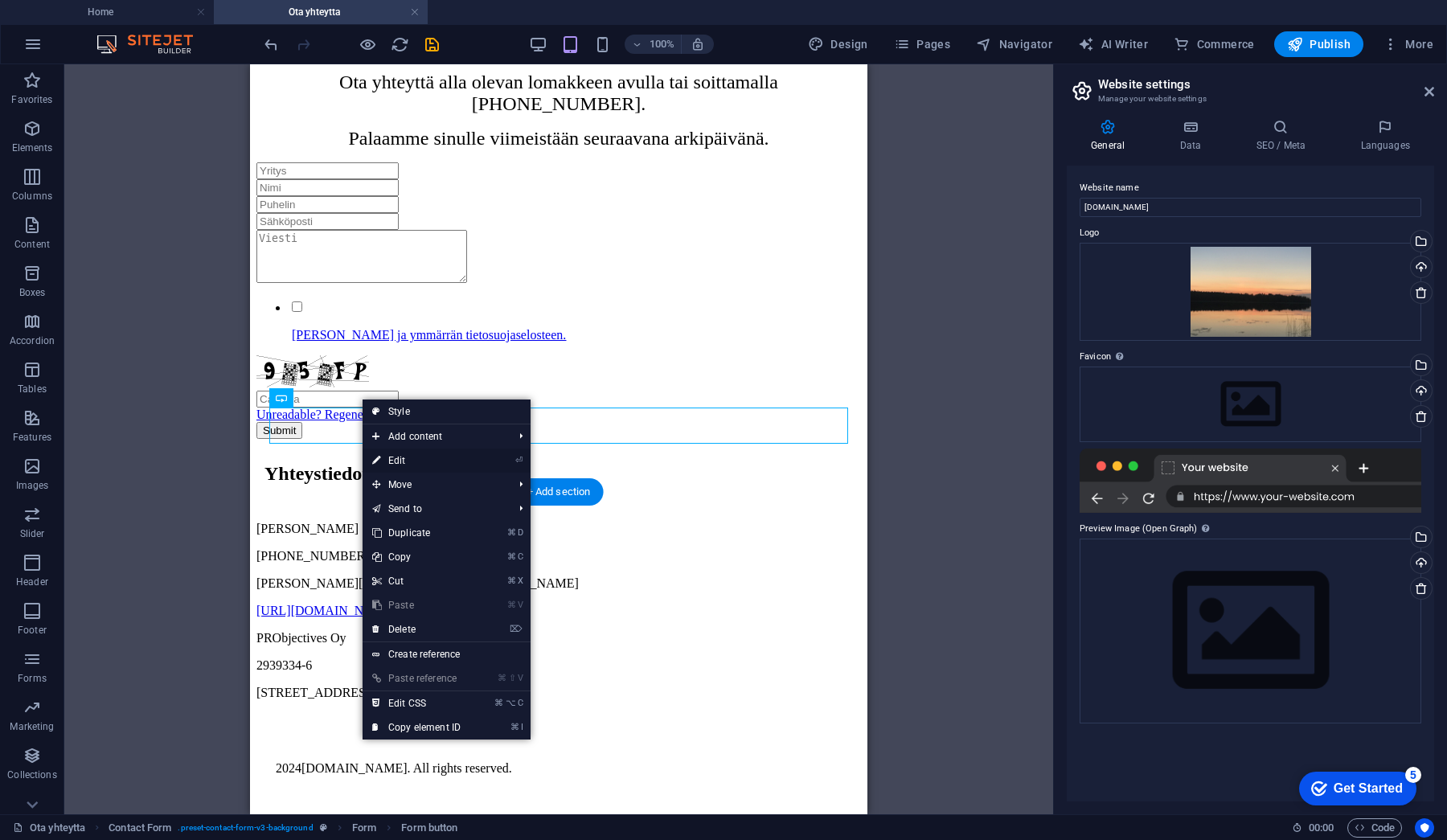
click at [413, 463] on link "⏎ Edit" at bounding box center [416, 461] width 108 height 25
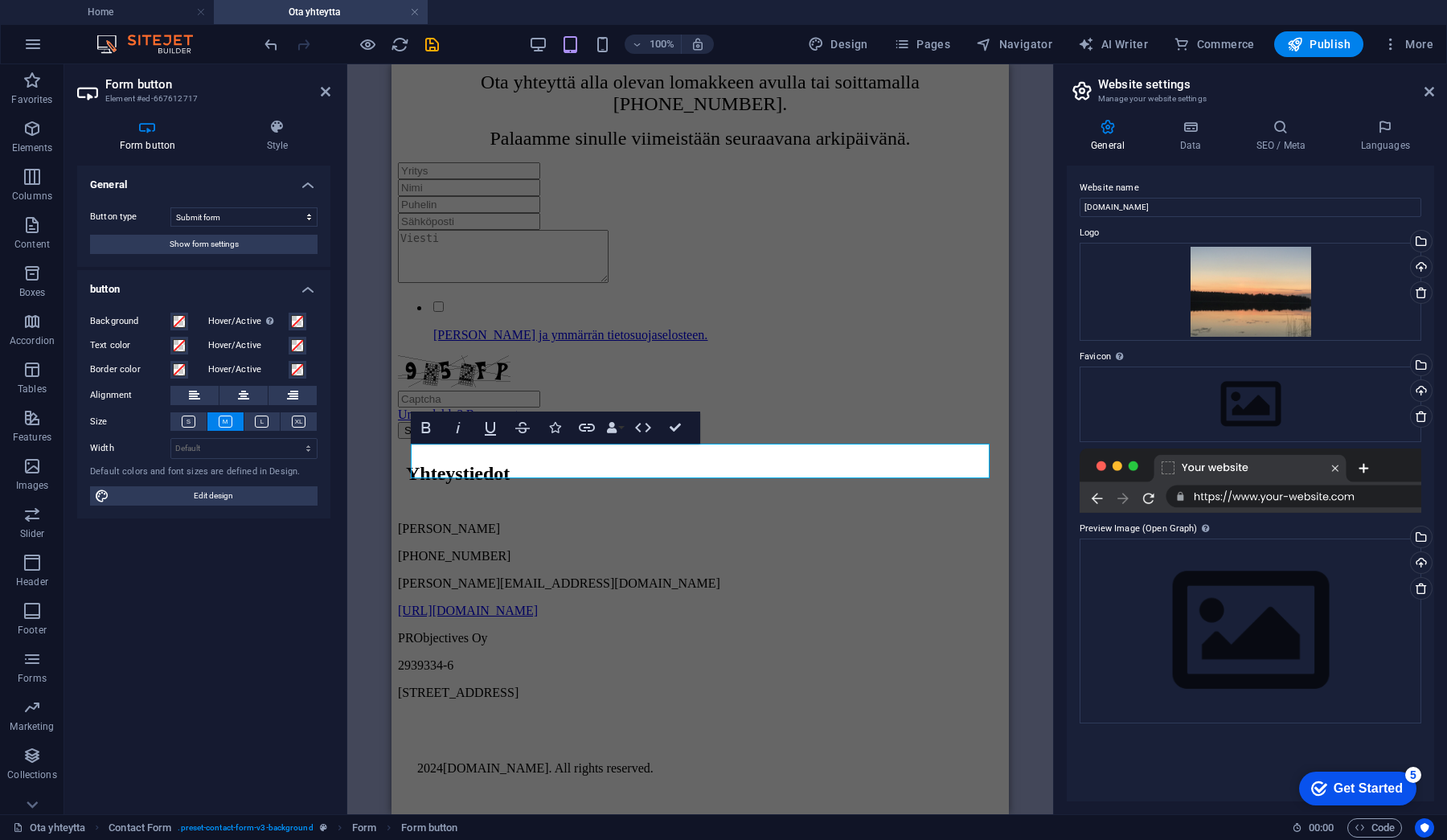
scroll to position [510, 0]
click at [215, 242] on span "Show form settings" at bounding box center [204, 244] width 69 height 19
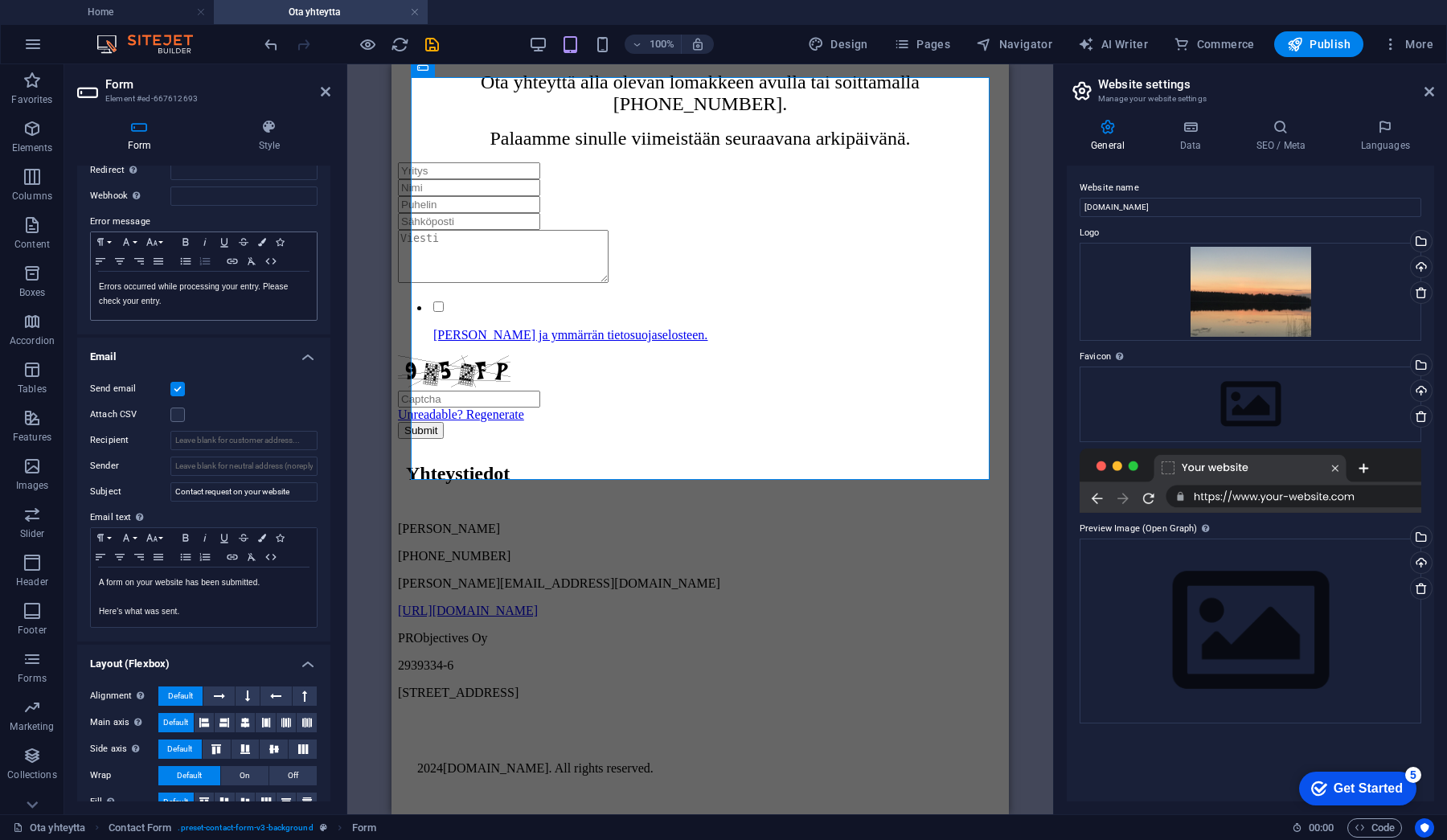
scroll to position [243, 0]
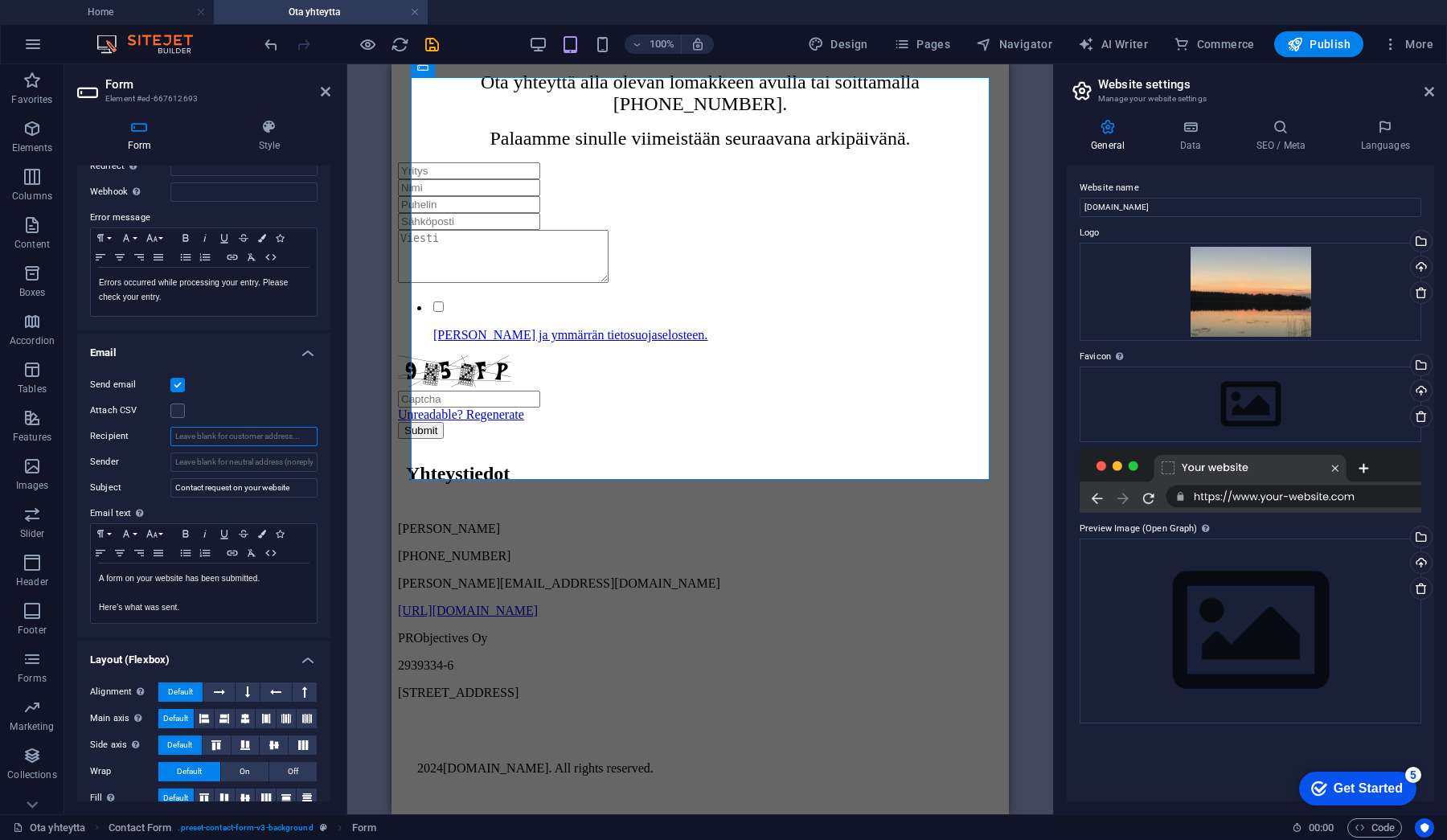
click at [216, 433] on input "Recipient" at bounding box center [244, 436] width 147 height 19
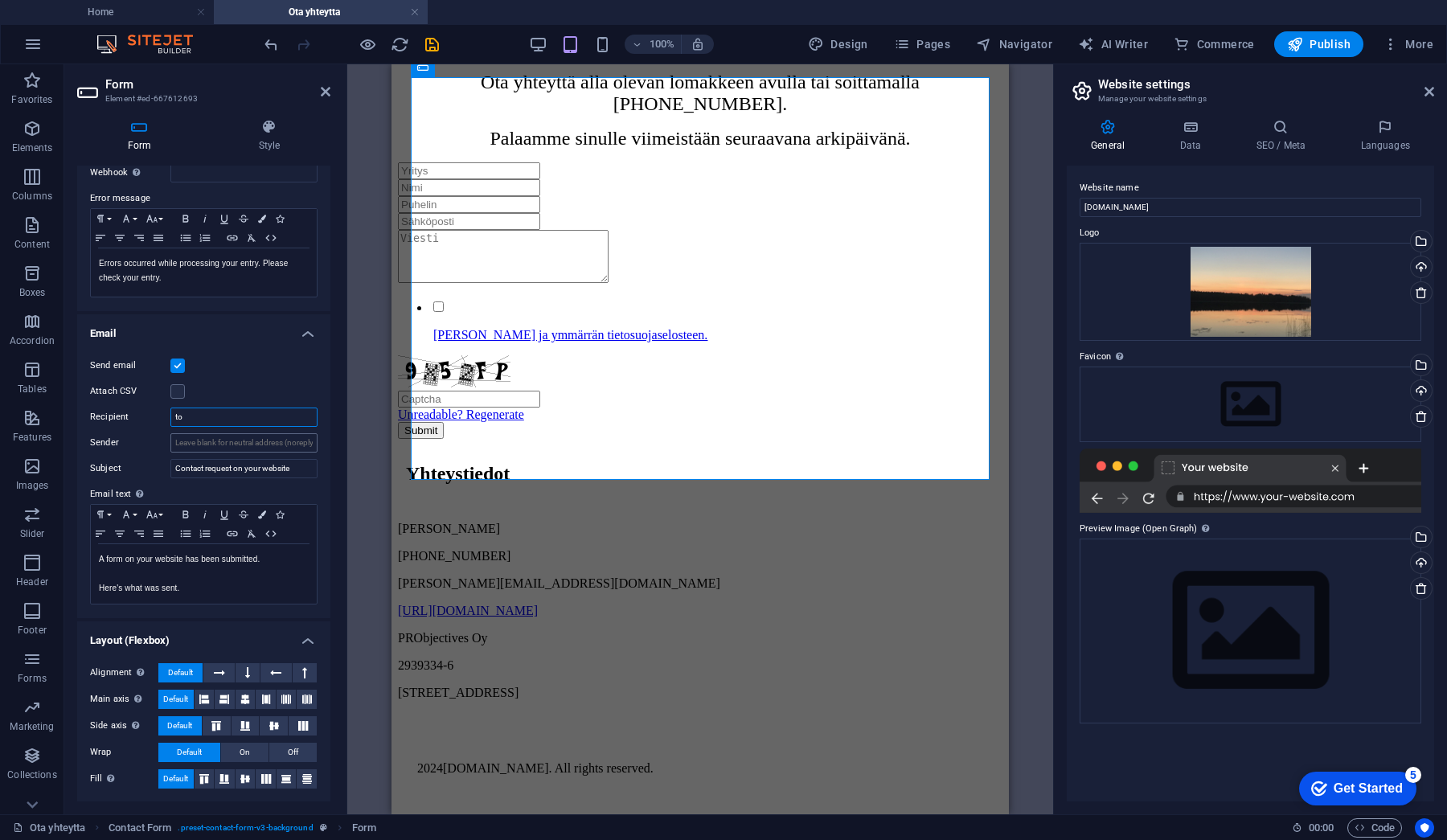
type input "t"
paste input "[EMAIL_ADDRESS][DOMAIN_NAME]"
type input "[EMAIL_ADDRESS][DOMAIN_NAME]"
click at [248, 450] on input "Sender" at bounding box center [244, 442] width 147 height 19
paste input "[EMAIL_ADDRESS][DOMAIN_NAME]"
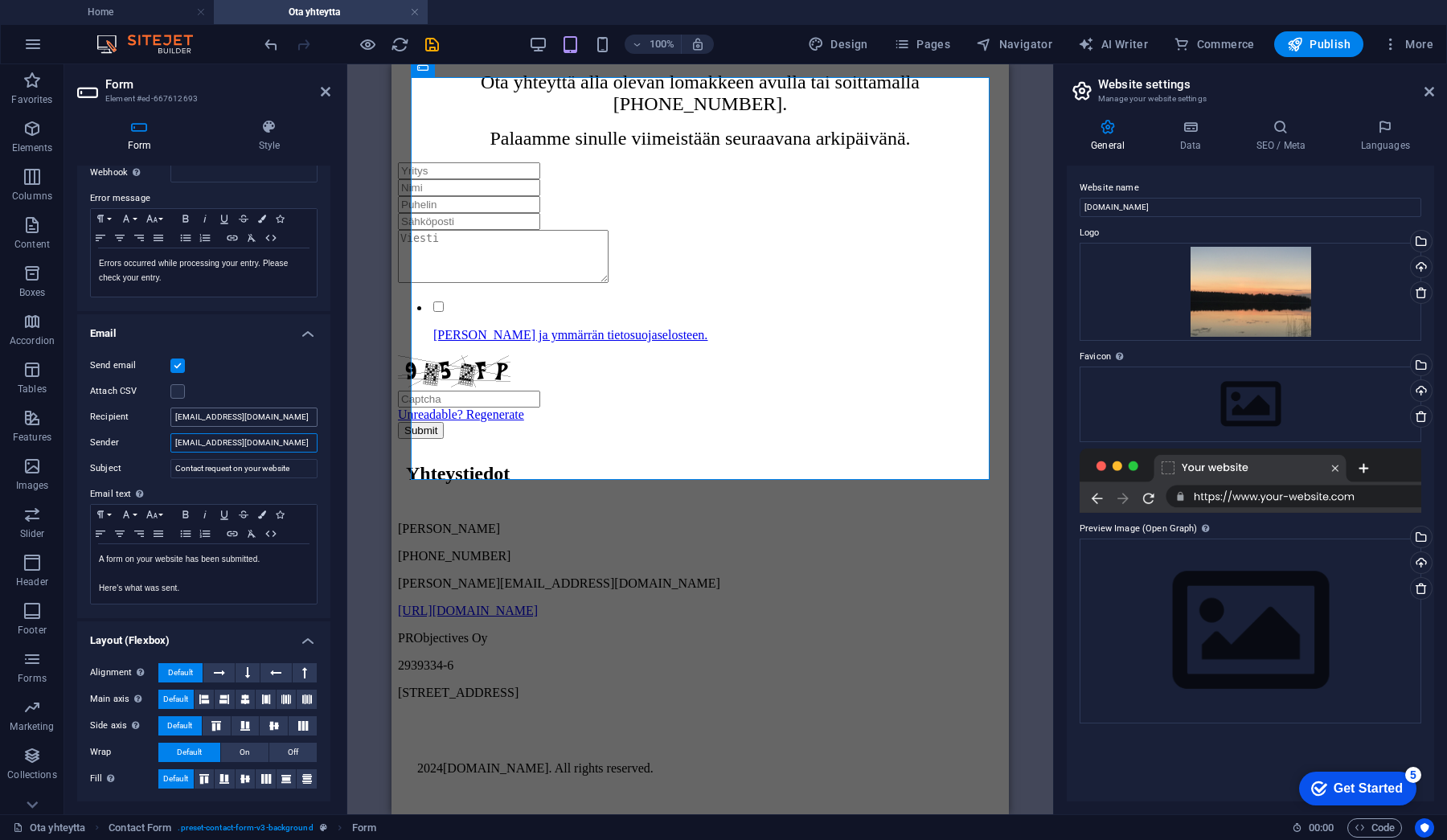
type input "[EMAIL_ADDRESS][DOMAIN_NAME]"
click at [275, 424] on input "[EMAIL_ADDRESS][DOMAIN_NAME]" at bounding box center [244, 417] width 147 height 19
click at [438, 36] on icon "save" at bounding box center [432, 45] width 19 height 19
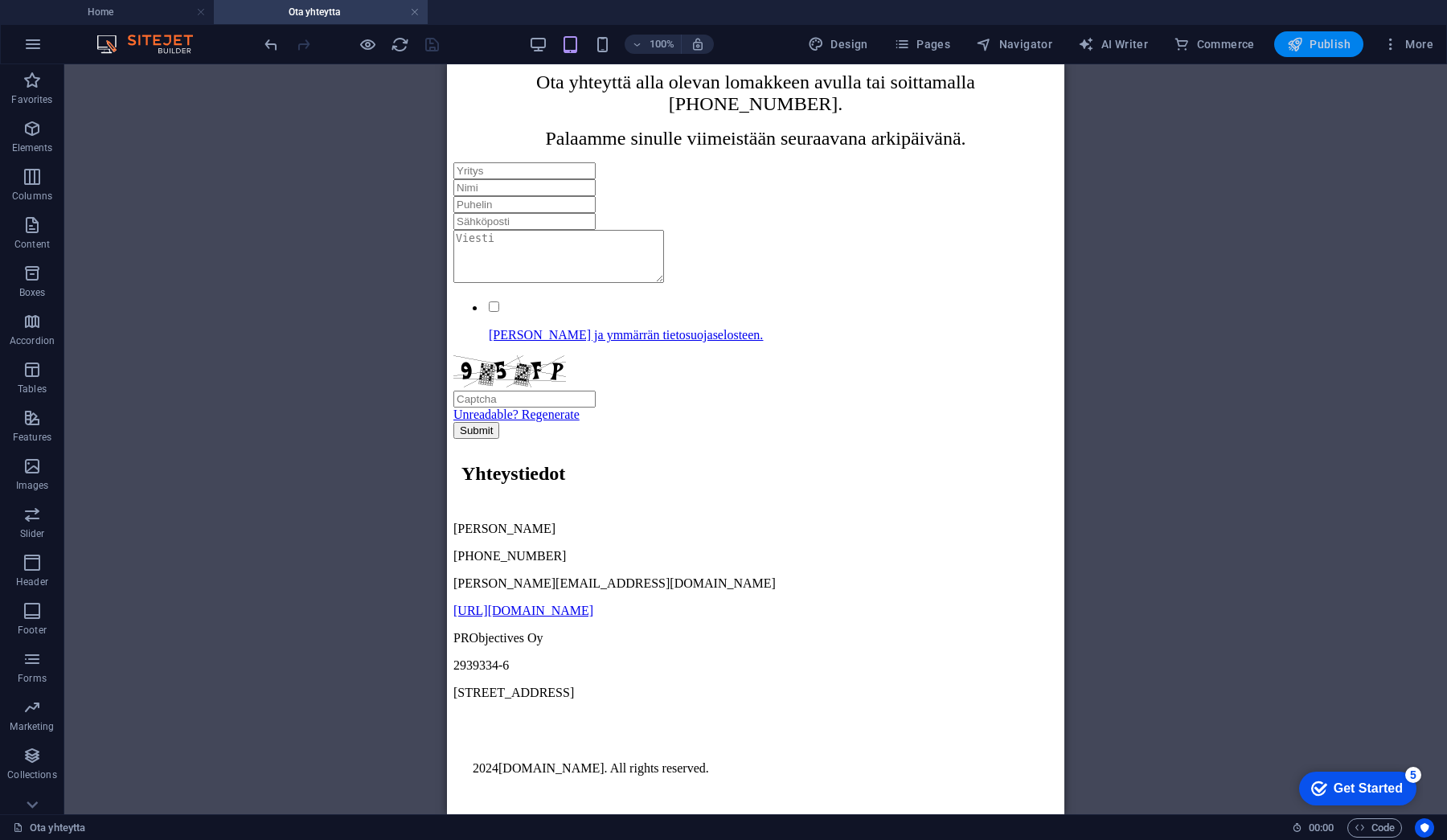
click at [1345, 44] on span "Publish" at bounding box center [1319, 43] width 63 height 16
click at [1329, 46] on span "Publish" at bounding box center [1319, 43] width 63 height 16
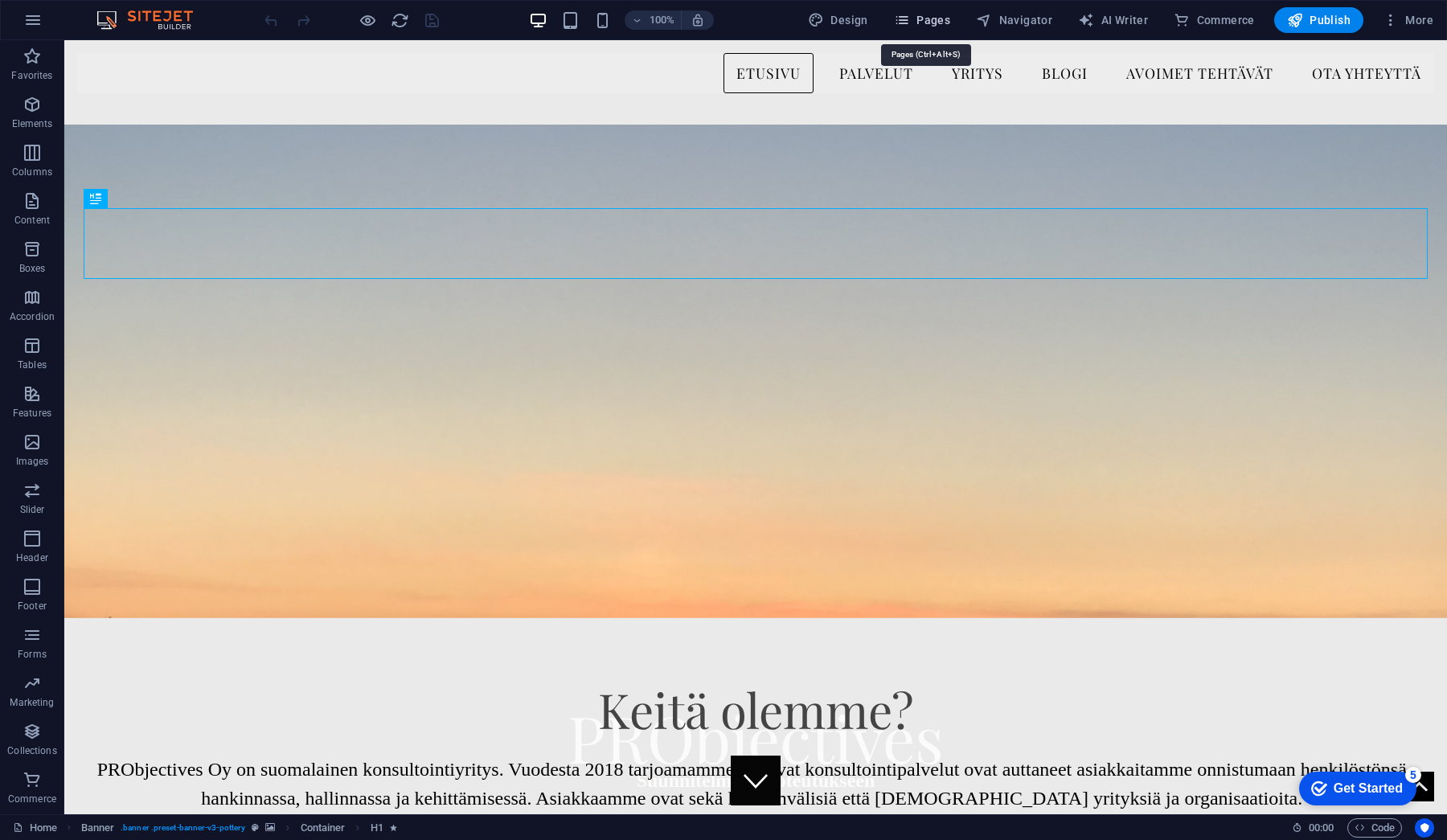
click at [927, 25] on span "Pages" at bounding box center [923, 20] width 57 height 16
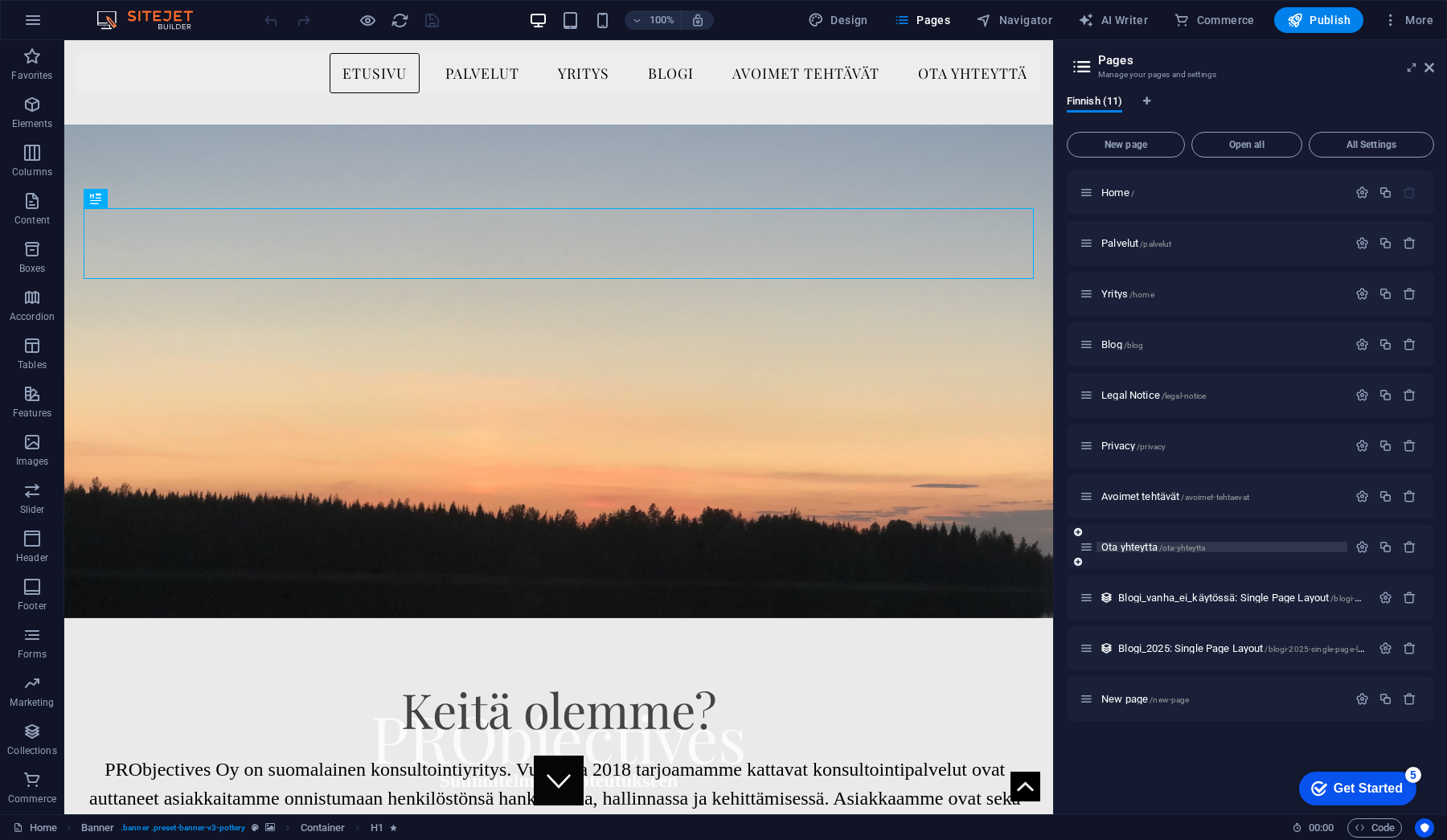
click at [1123, 544] on span "Ota yhteytta /ota-yhteytta" at bounding box center [1154, 547] width 104 height 12
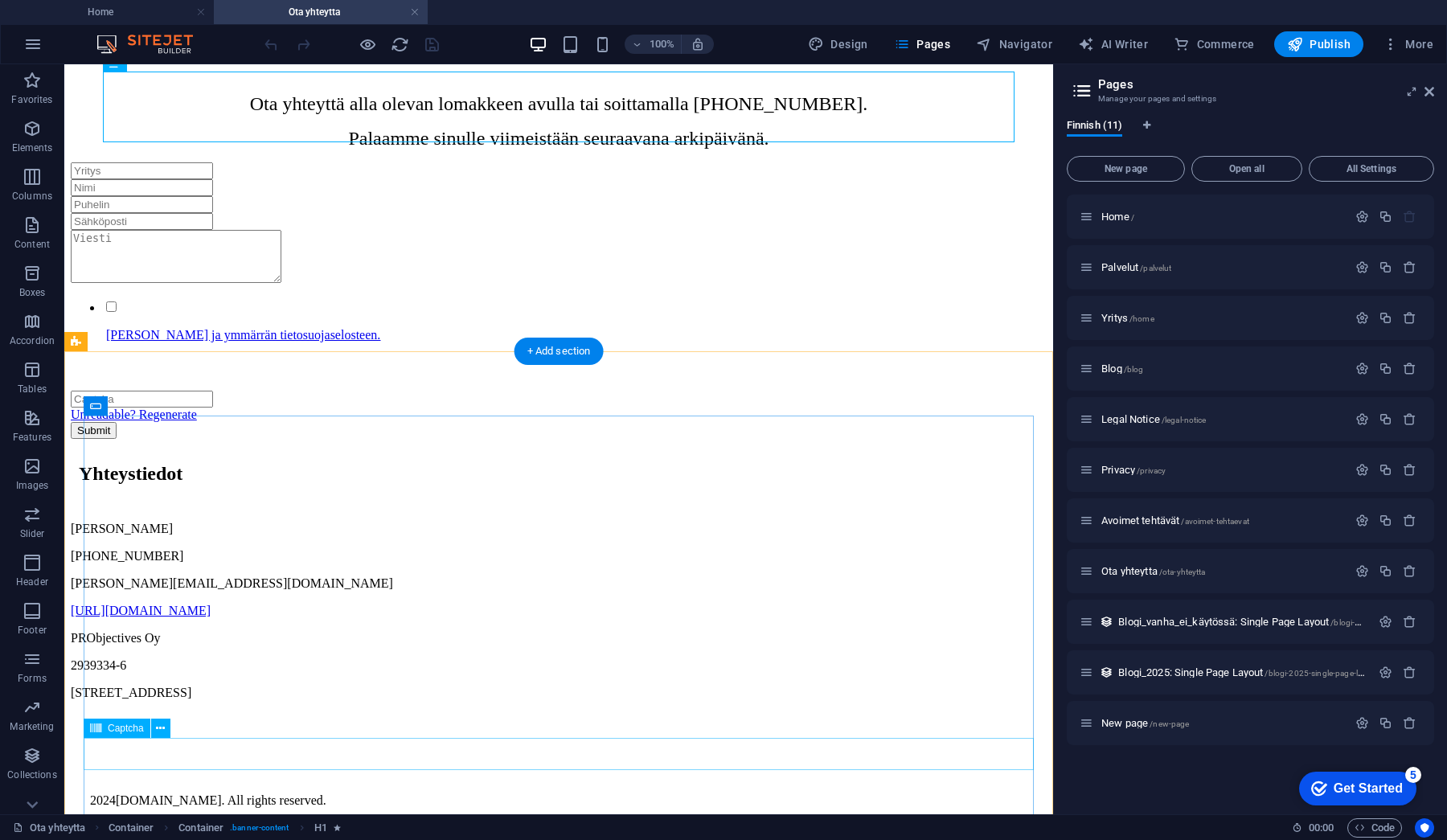
scroll to position [282, 0]
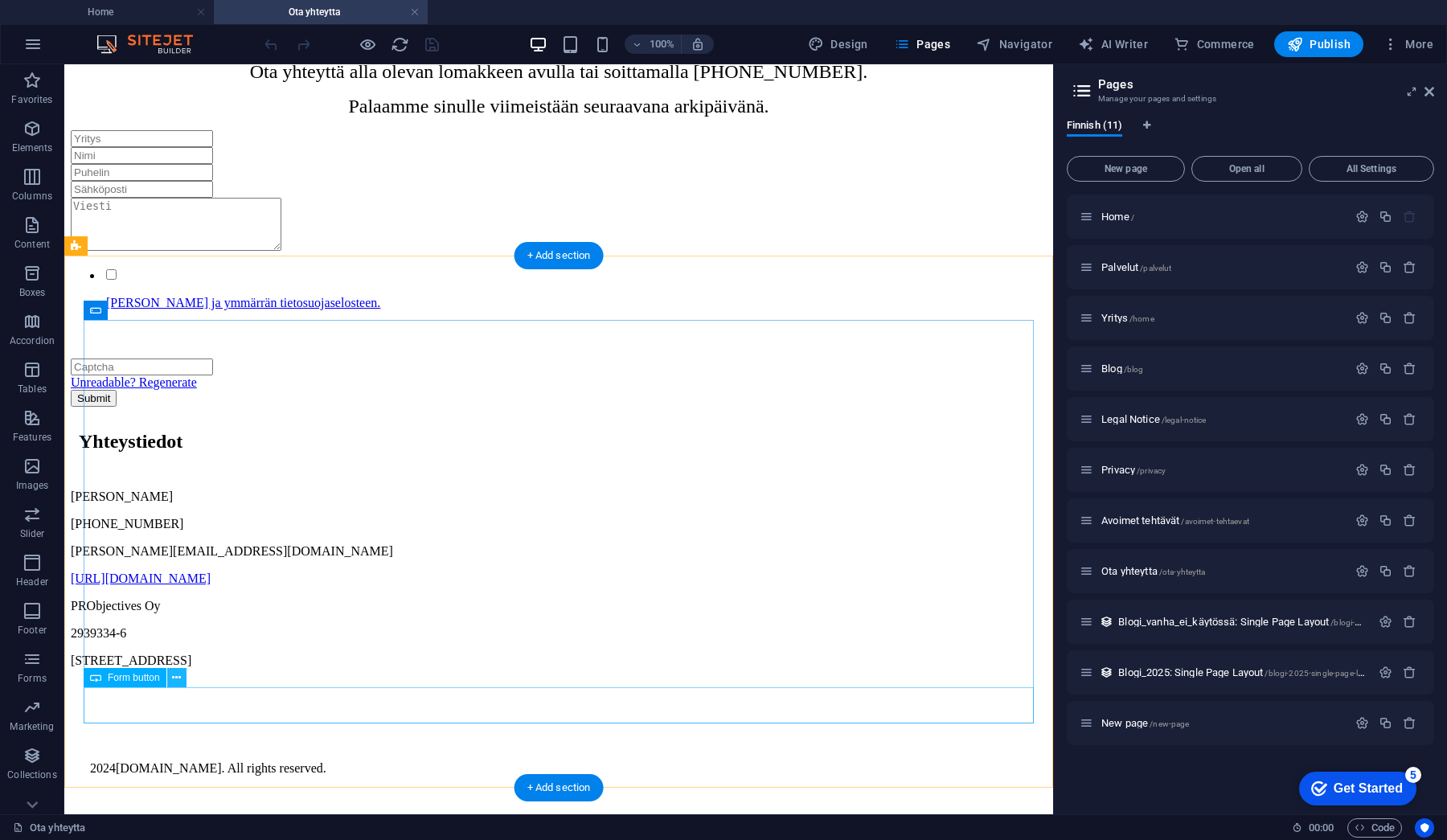
click at [174, 678] on icon at bounding box center [175, 678] width 8 height 17
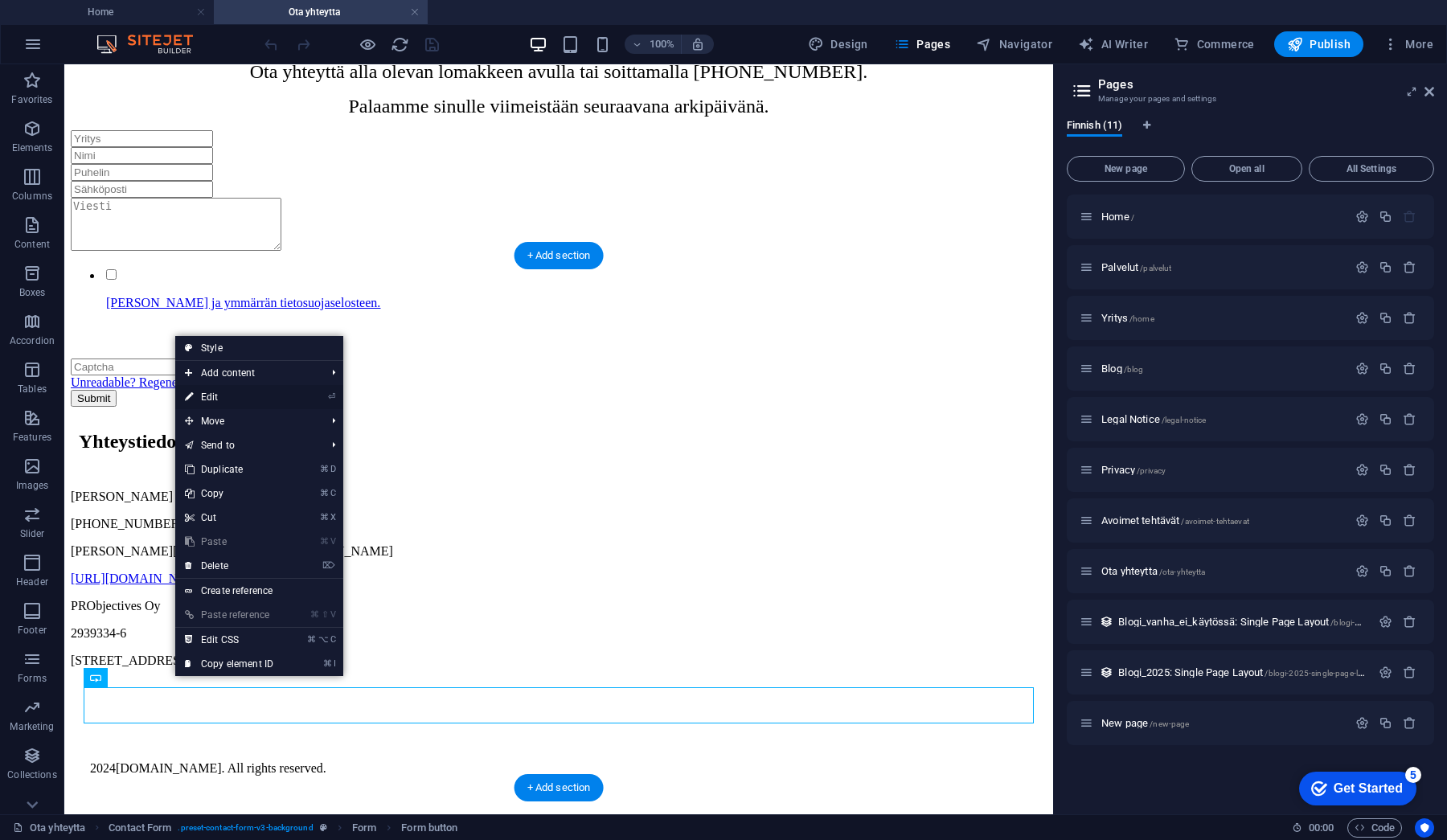
click at [264, 394] on link "⏎ Edit" at bounding box center [229, 397] width 108 height 25
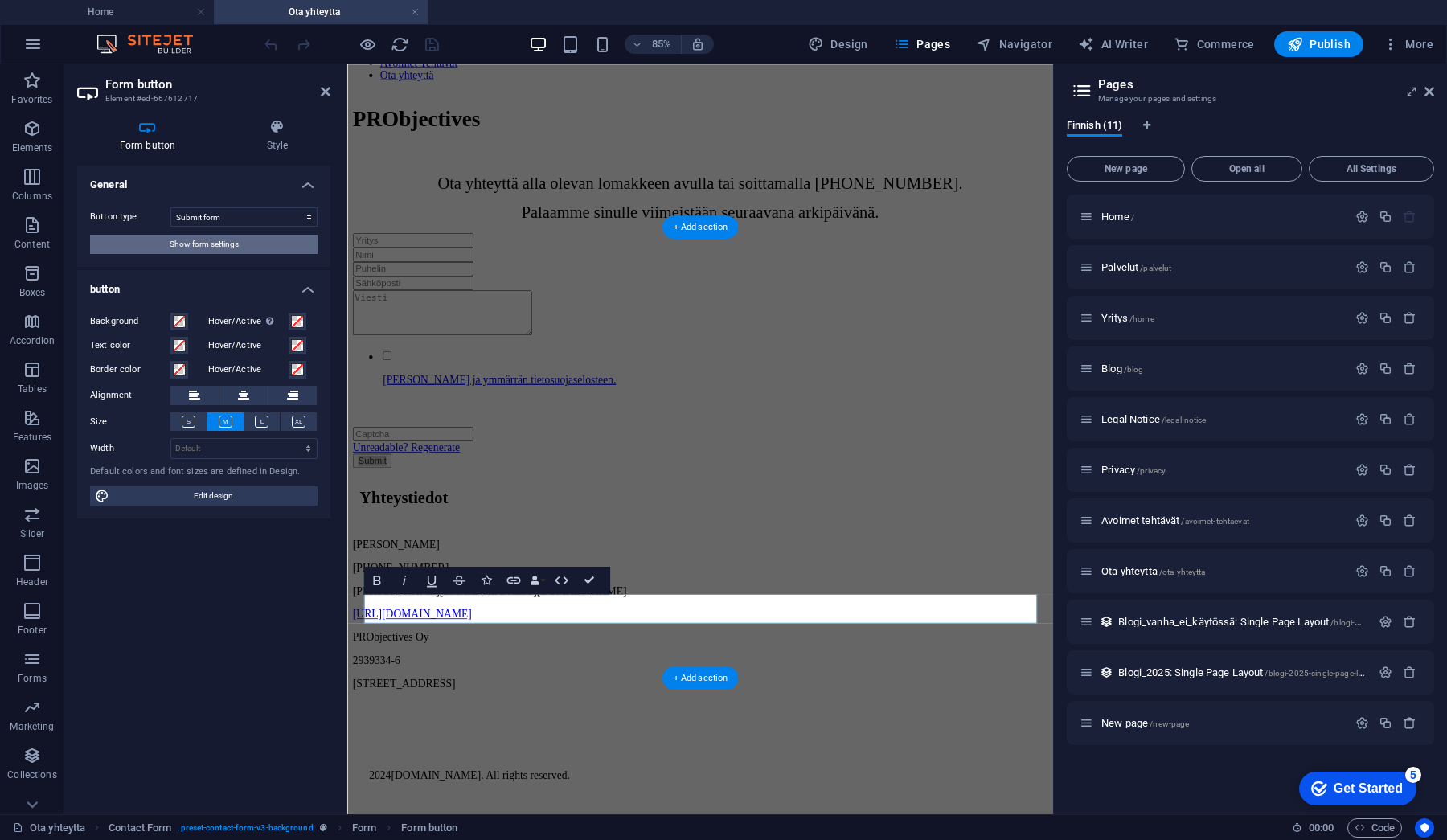
click at [237, 242] on span "Show form settings" at bounding box center [204, 244] width 69 height 19
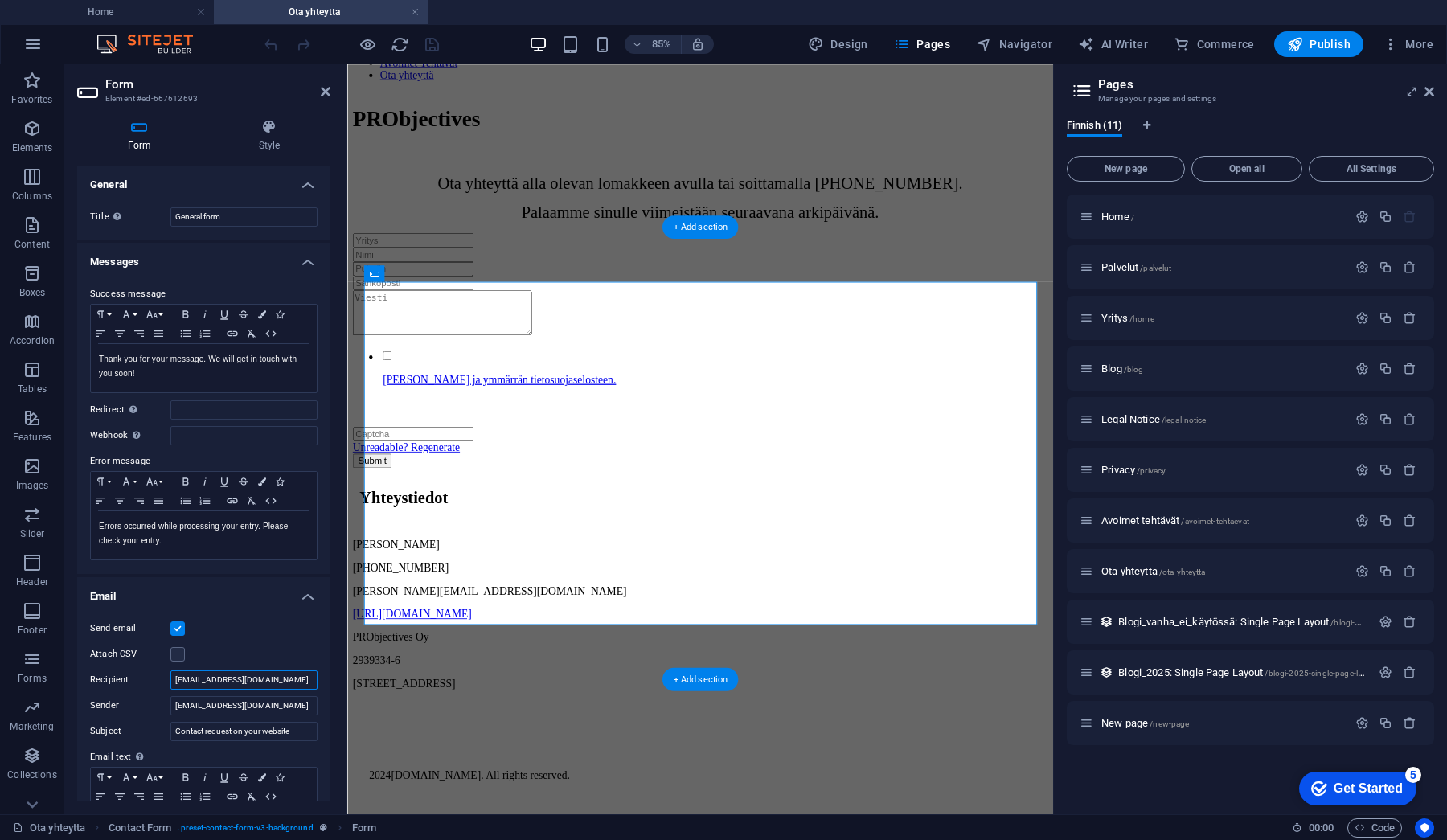
drag, startPoint x: 270, startPoint y: 684, endPoint x: 79, endPoint y: 688, distance: 191.0
click at [79, 688] on div "Send email Attach CSV Recipient tomi@yellowfrog.fi Sender noreply@probjectives.…" at bounding box center [204, 744] width 254 height 275
paste input "pauliina.posti@probjectives"
type input "[PERSON_NAME][EMAIL_ADDRESS][DOMAIN_NAME]"
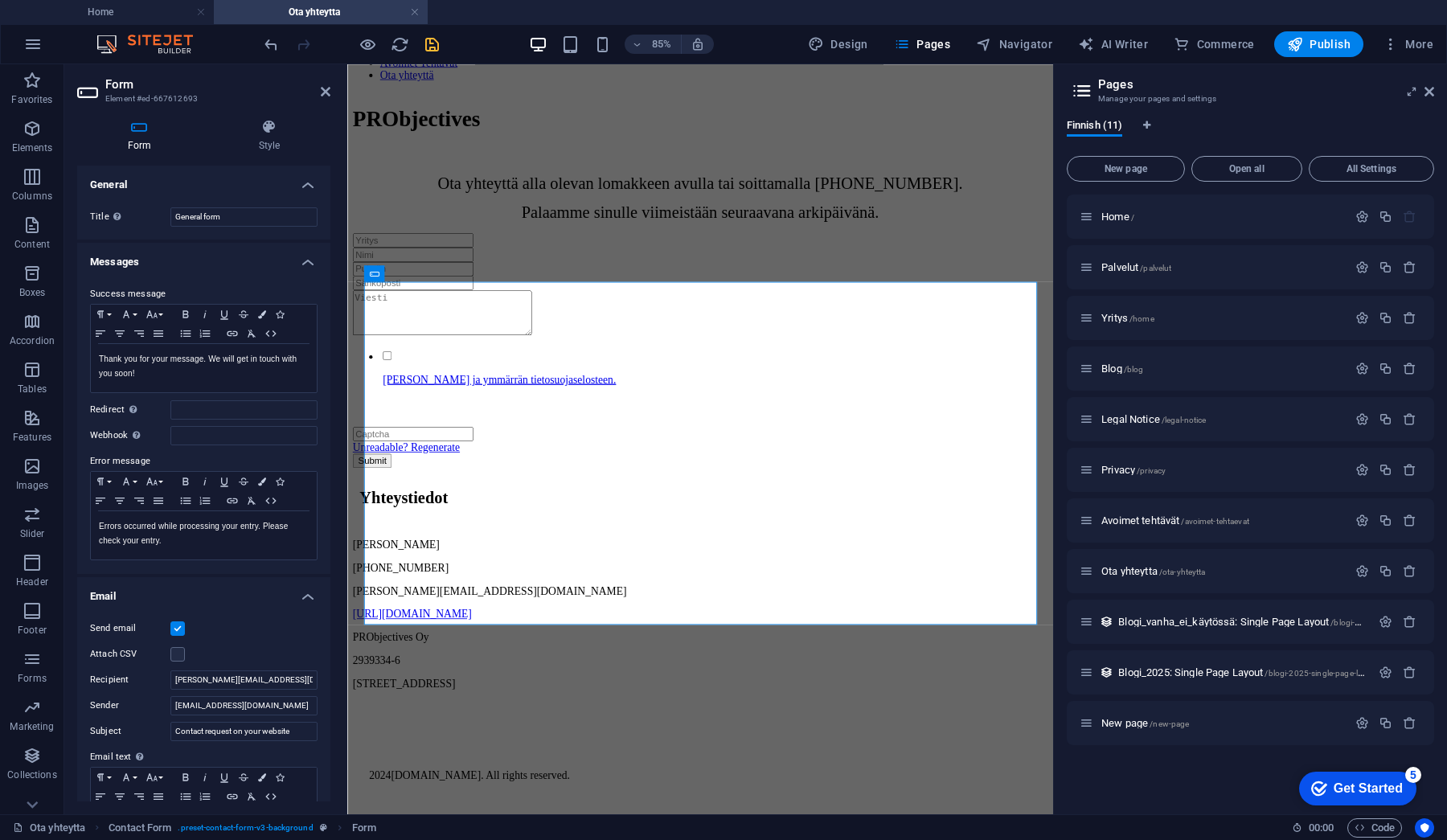
click at [431, 52] on icon "save" at bounding box center [432, 45] width 19 height 19
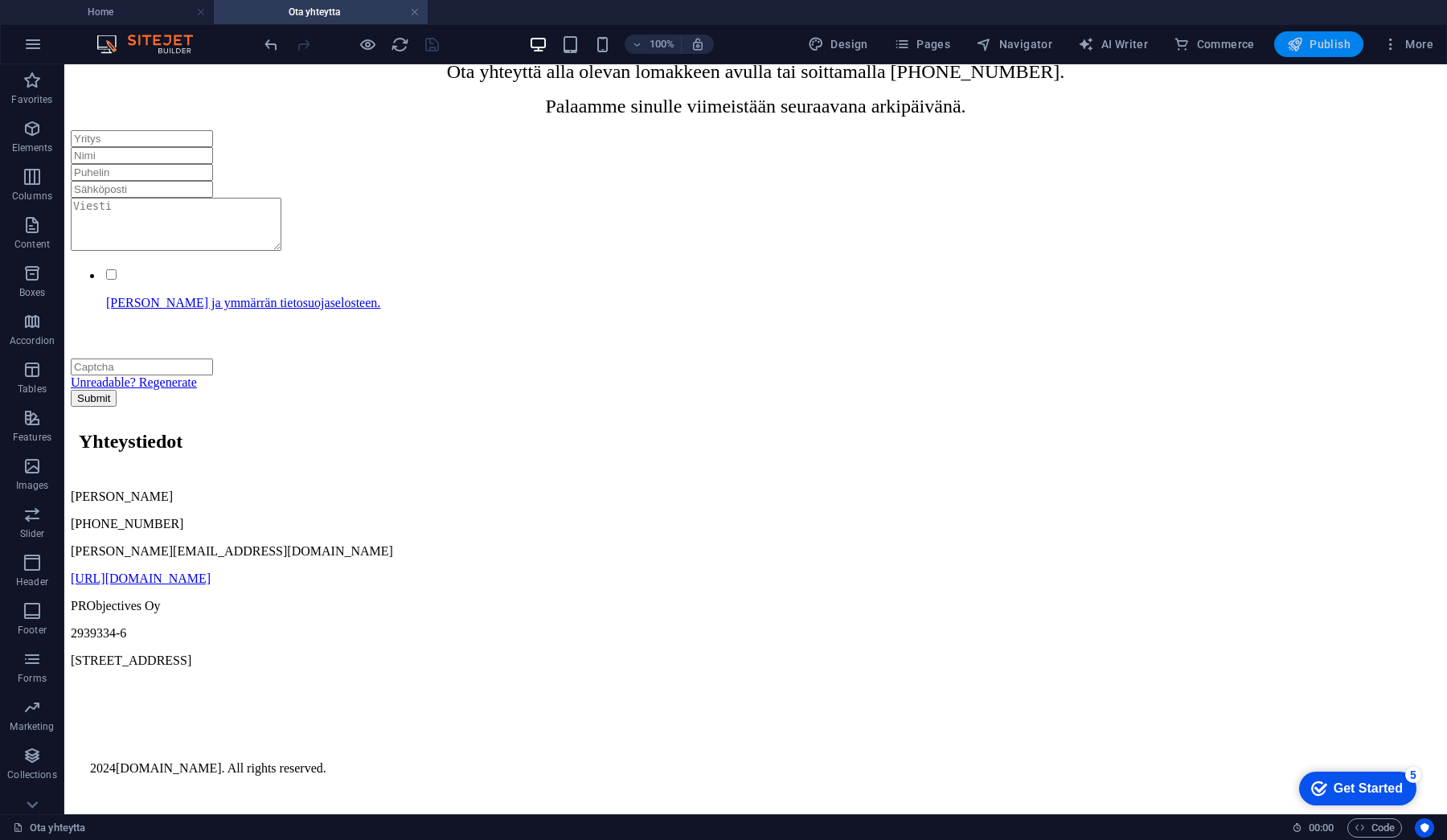
click at [1300, 50] on icon "button" at bounding box center [1295, 43] width 16 height 16
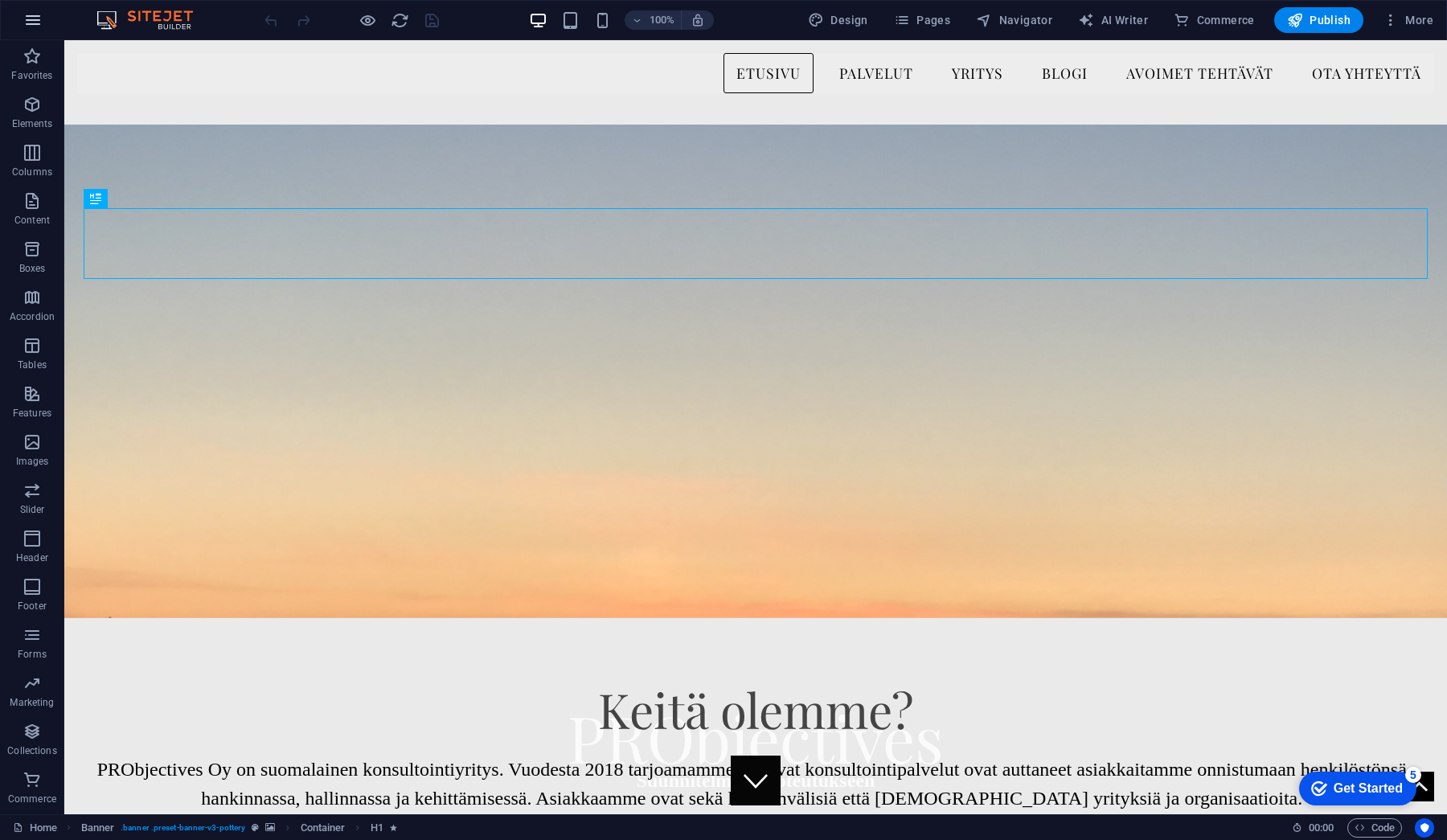
click at [30, 21] on icon "button" at bounding box center [33, 20] width 19 height 19
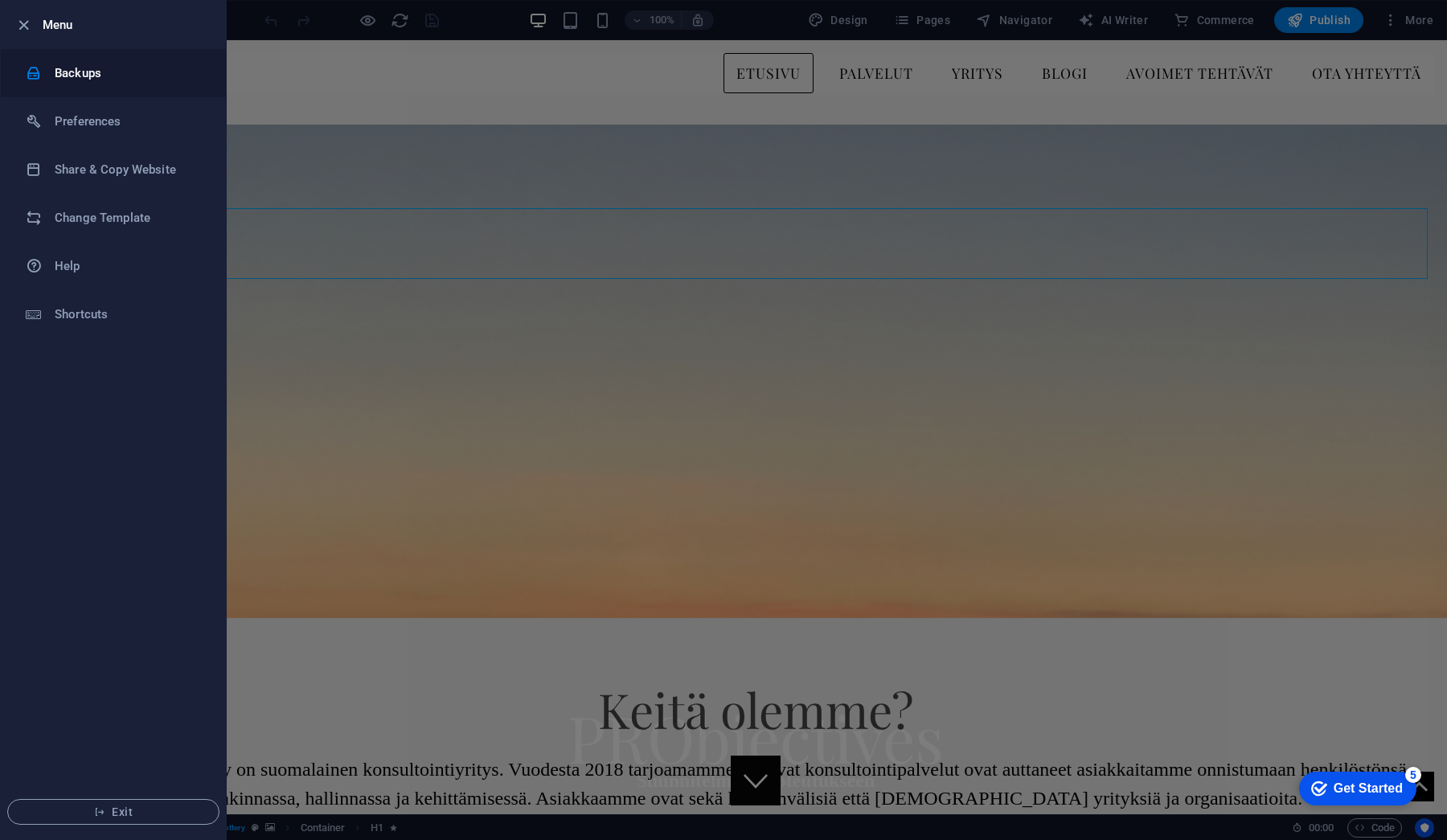
click at [90, 74] on h6 "Backups" at bounding box center [129, 73] width 149 height 19
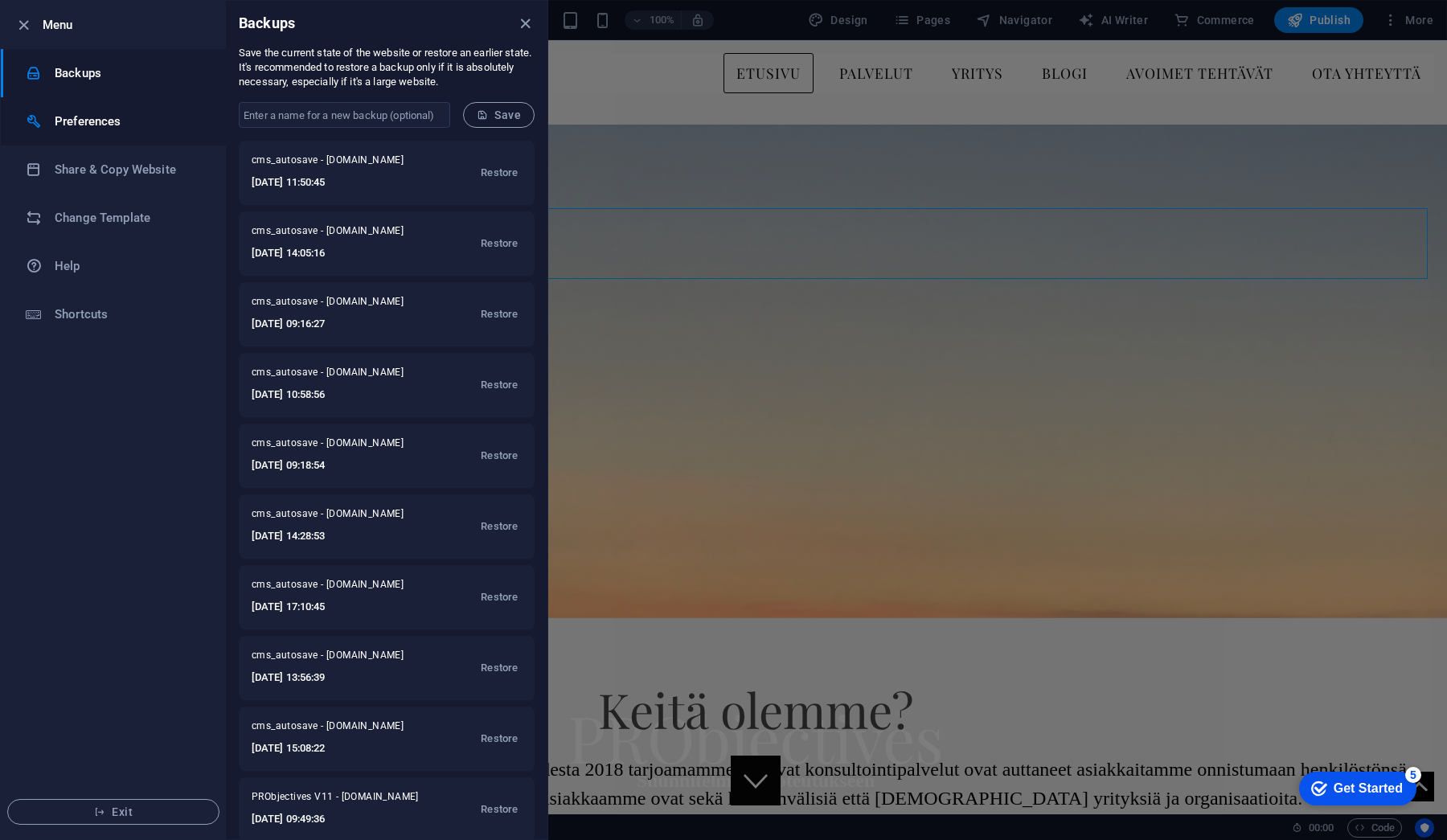
click at [103, 110] on li "Preferences" at bounding box center [113, 121] width 225 height 48
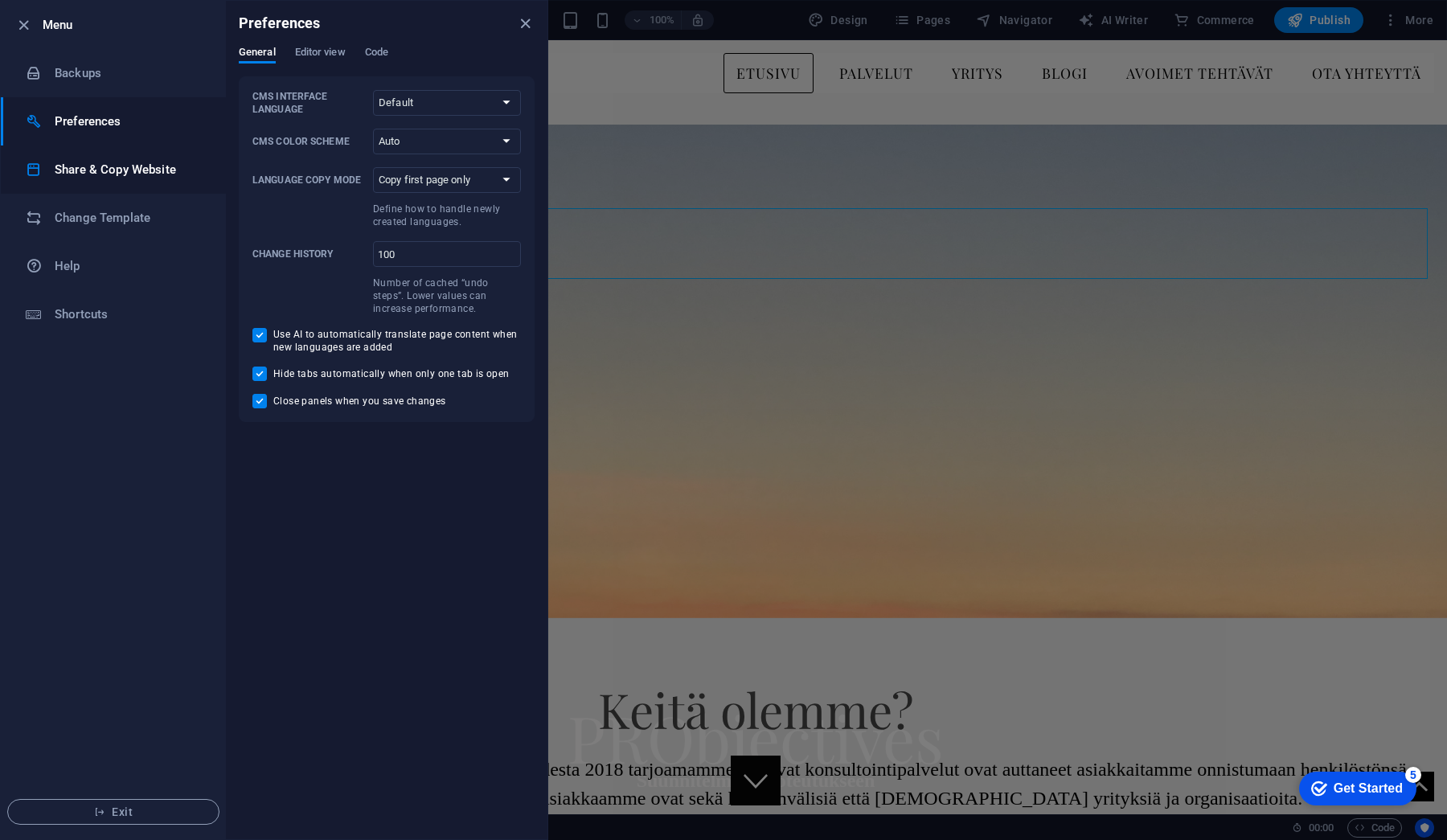
click at [98, 157] on li "Share & Copy Website" at bounding box center [113, 169] width 225 height 48
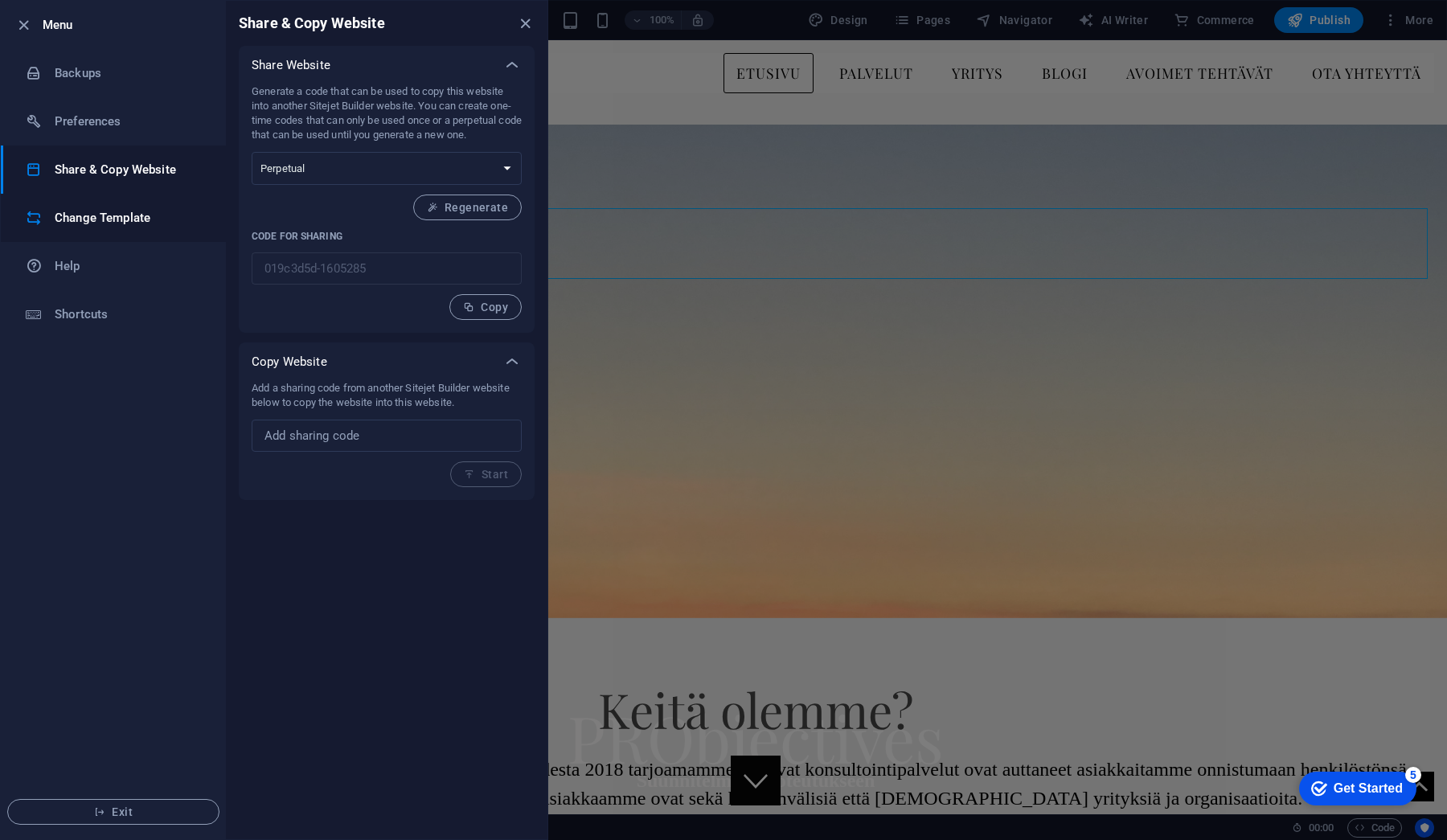
click at [98, 212] on h6 "Change Template" at bounding box center [129, 218] width 149 height 19
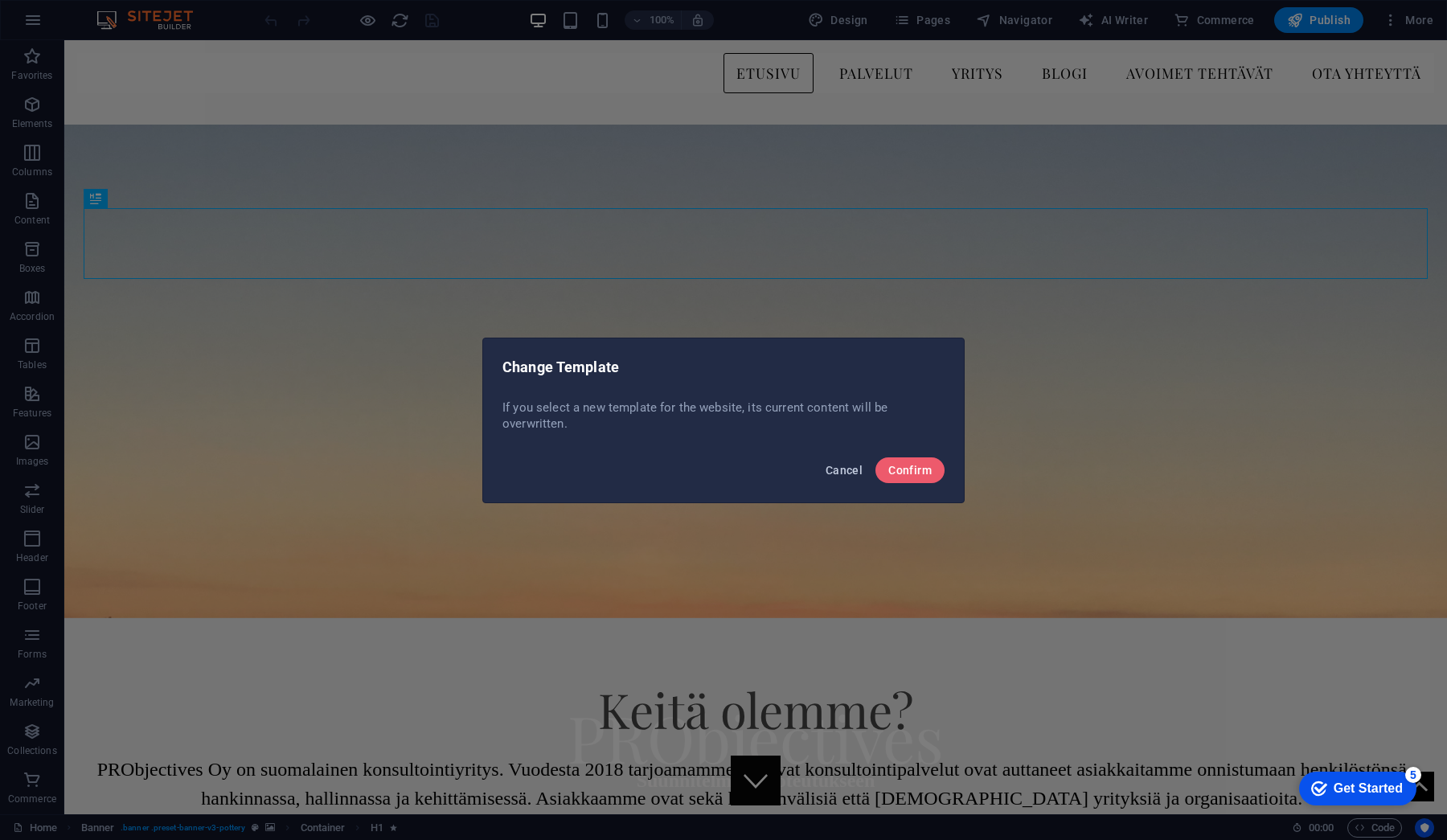
click at [841, 472] on span "Cancel" at bounding box center [843, 470] width 37 height 13
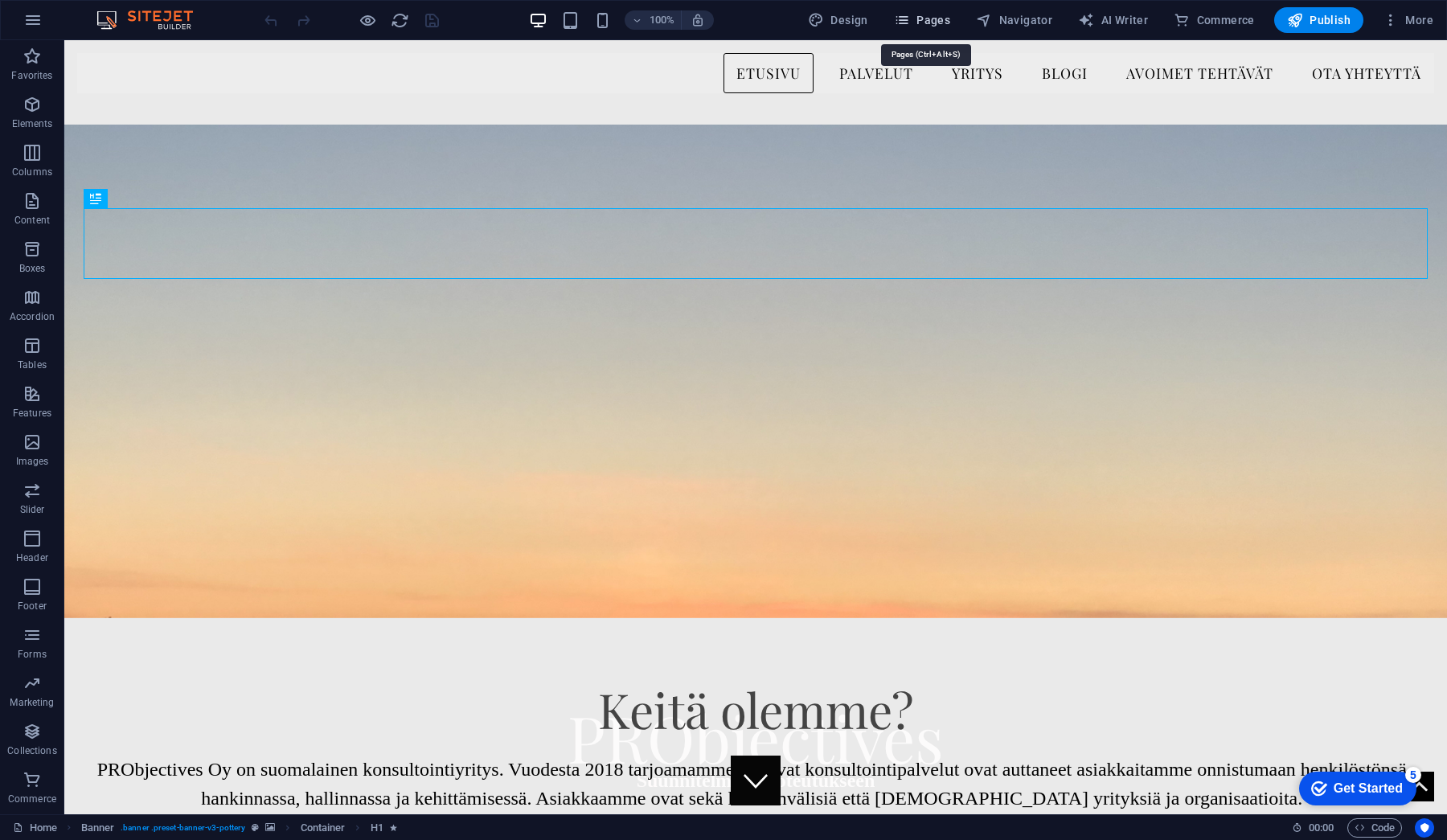
click at [915, 22] on span "Pages" at bounding box center [923, 20] width 57 height 16
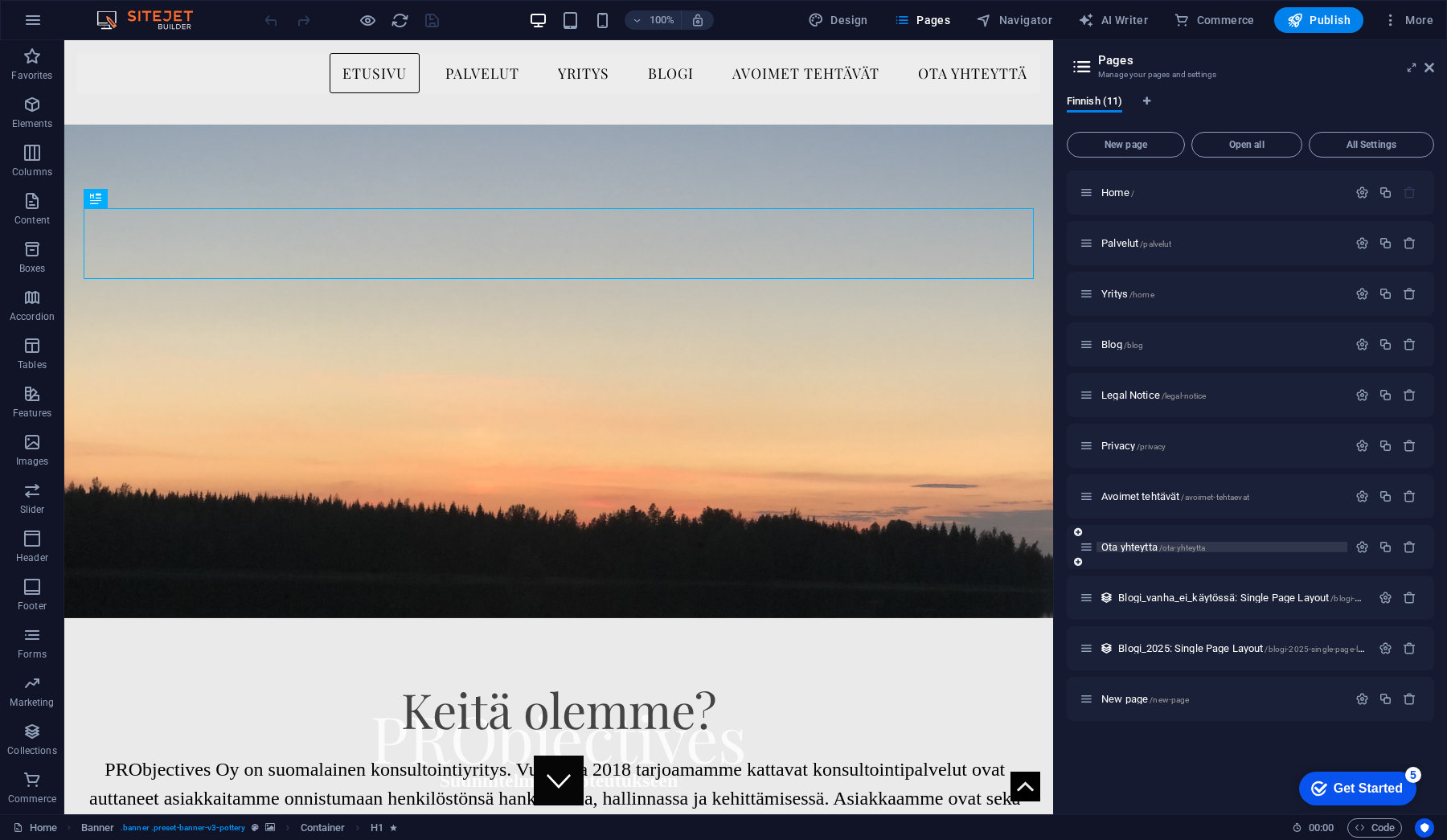
click at [1138, 542] on span "Ota yhteytta /ota-yhteytta" at bounding box center [1154, 547] width 104 height 12
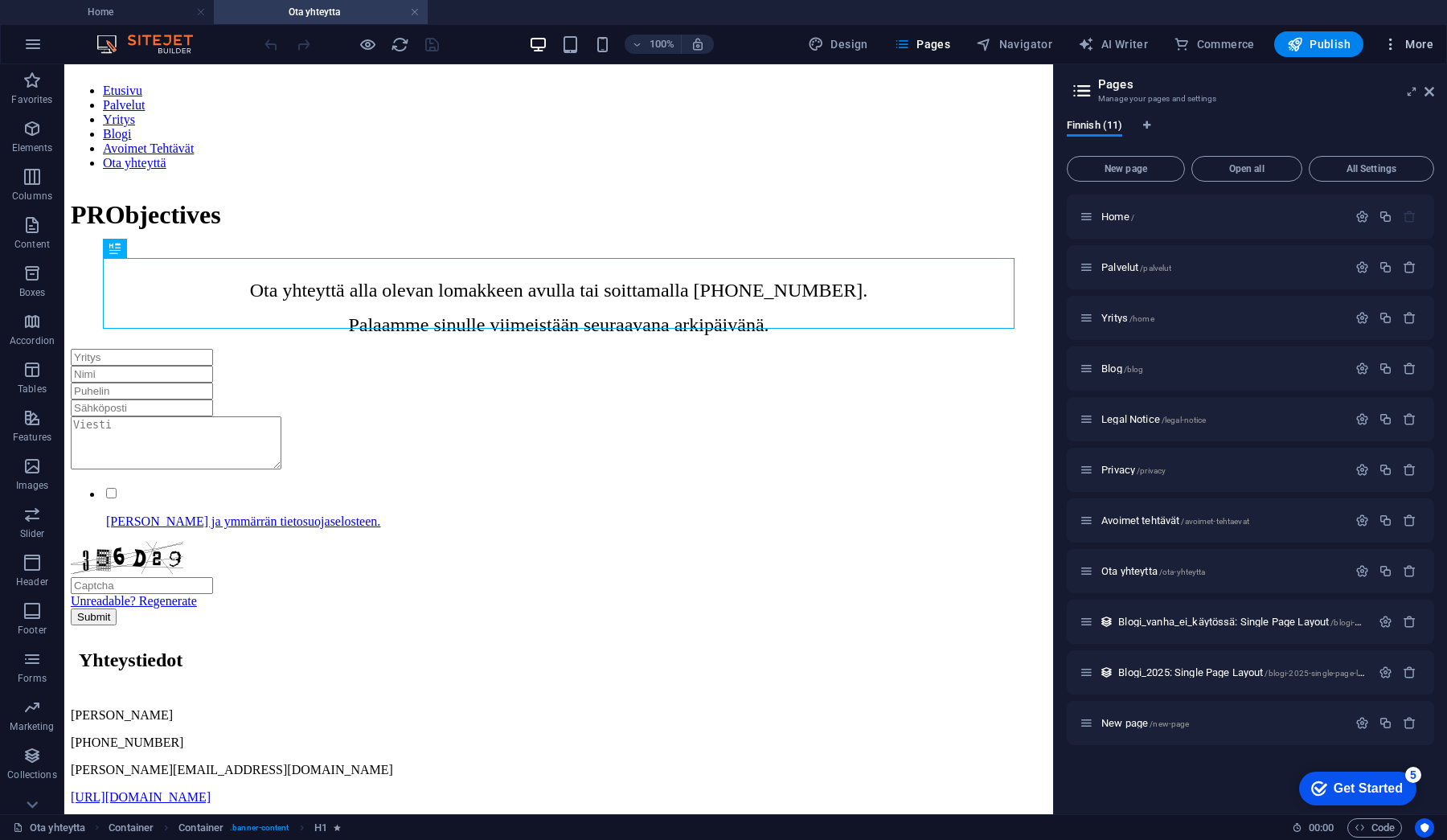
drag, startPoint x: 1380, startPoint y: 29, endPoint x: 1405, endPoint y: 48, distance: 31.4
click at [1405, 48] on span "More" at bounding box center [1408, 43] width 51 height 16
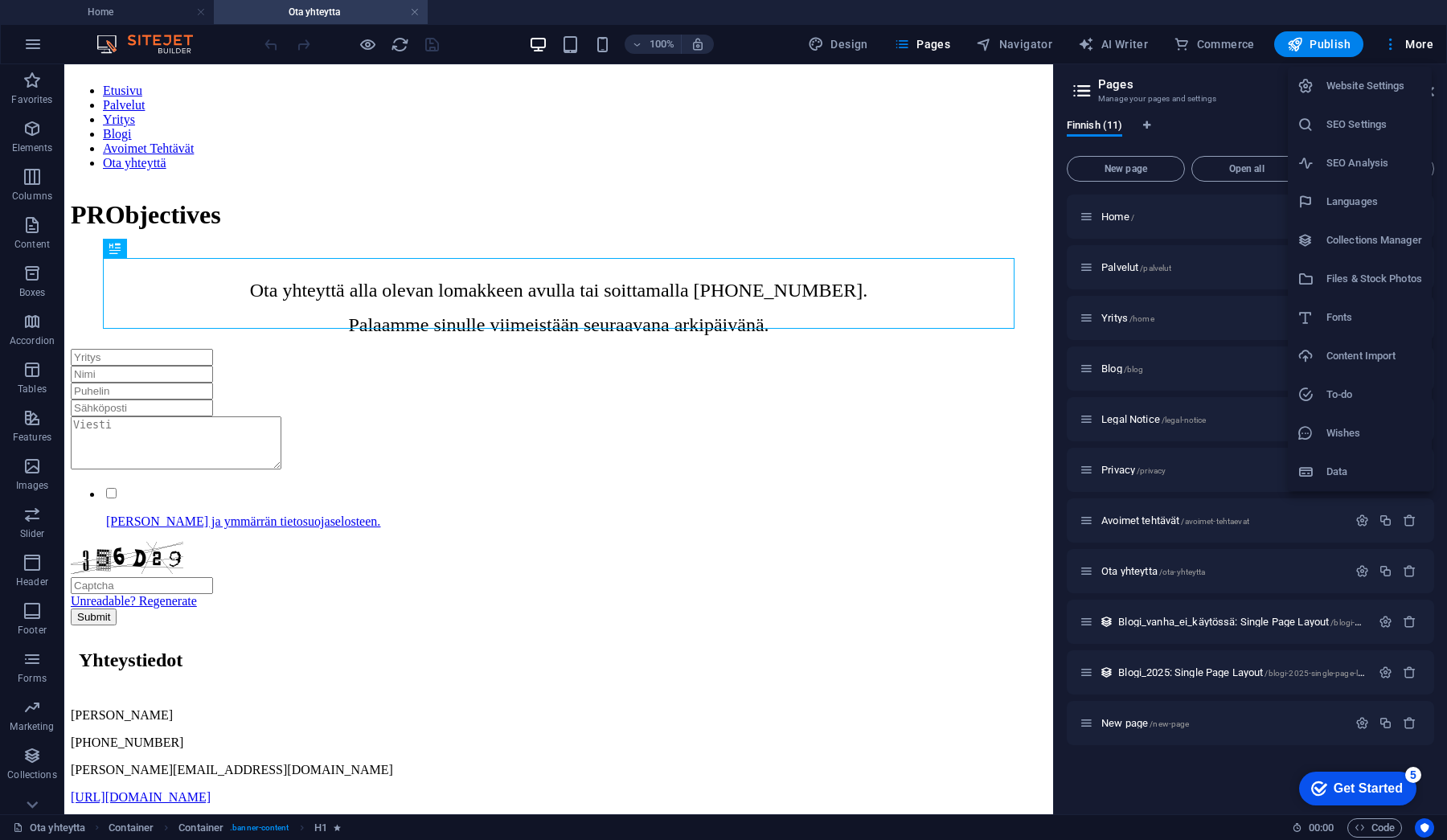
click at [1397, 45] on div at bounding box center [724, 420] width 1447 height 840
